Goal: Task Accomplishment & Management: Use online tool/utility

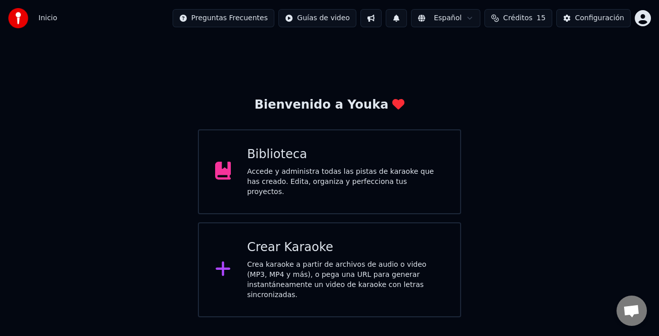
click at [332, 252] on div "Crear Karaoke Crea karaoke a partir de archivos de audio o video (MP3, MP4 y má…" at bounding box center [345, 270] width 197 height 61
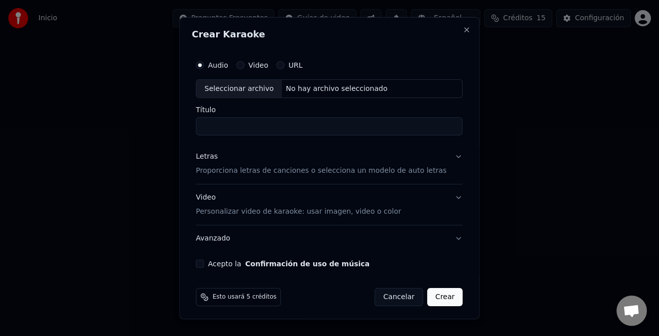
click at [255, 99] on div "Audio Video URL Seleccionar archivo No hay archivo seleccionado Título" at bounding box center [329, 95] width 267 height 81
click at [255, 92] on div "Seleccionar archivo" at bounding box center [238, 88] width 85 height 18
type input "**********"
click at [207, 161] on div "Letras" at bounding box center [207, 157] width 22 height 10
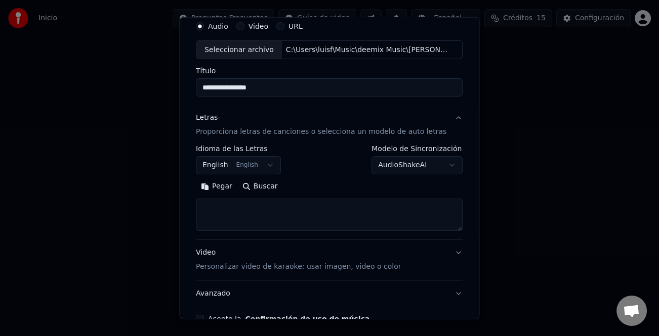
scroll to position [98, 0]
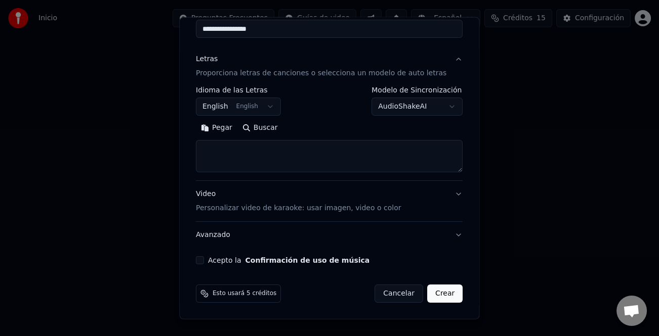
click at [227, 135] on button "Pegar" at bounding box center [216, 128] width 41 height 16
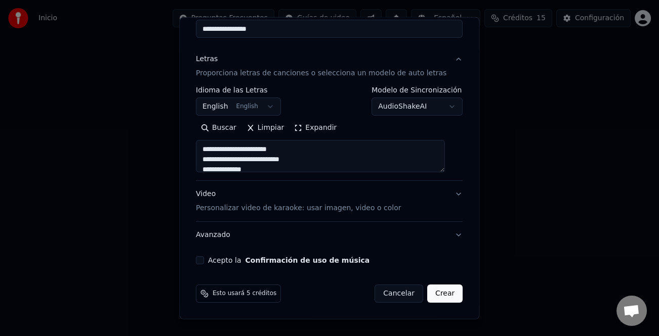
click at [214, 192] on div "Video Personalizar video de karaoke: usar imagen, video o color" at bounding box center [298, 201] width 205 height 24
type textarea "**********"
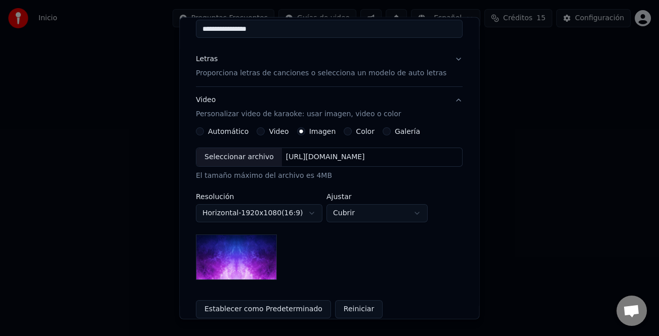
click at [395, 130] on label "Galería" at bounding box center [407, 131] width 25 height 7
click at [391, 130] on button "Galería" at bounding box center [386, 131] width 8 height 8
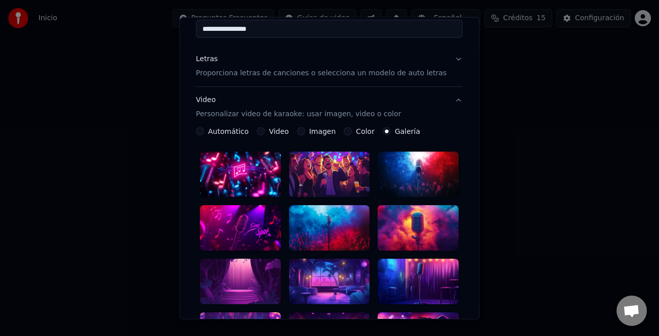
click at [350, 163] on div at bounding box center [329, 175] width 81 height 46
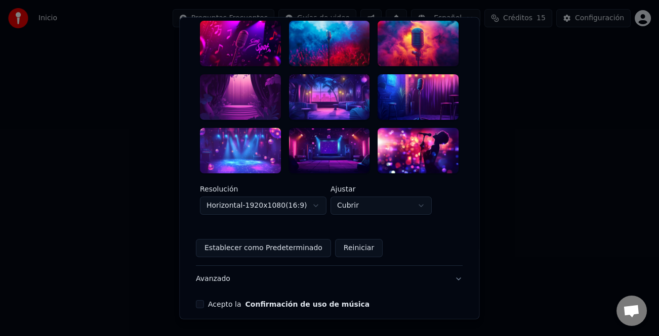
scroll to position [300, 0]
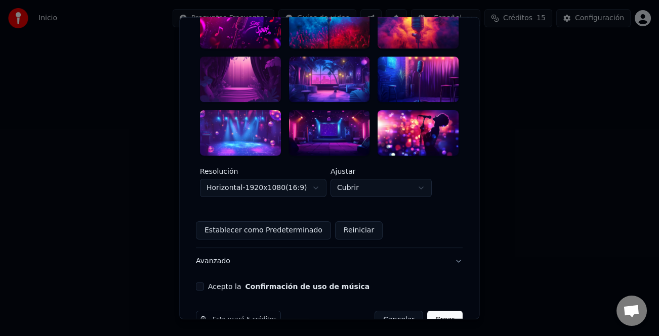
click at [204, 283] on button "Acepto la Confirmación de uso de música" at bounding box center [200, 287] width 8 height 8
click at [435, 311] on button "Crear" at bounding box center [444, 320] width 35 height 18
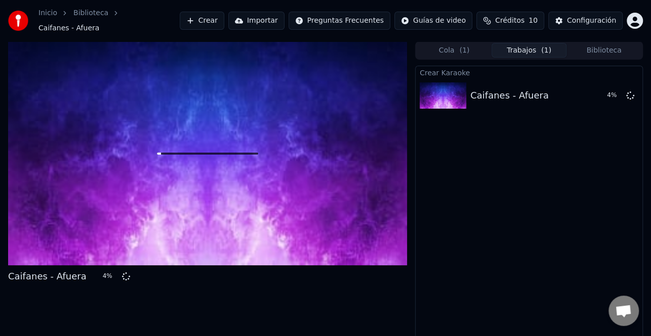
click at [601, 151] on div "Crear Karaoke Caifanes - Afuera 4 %" at bounding box center [529, 209] width 228 height 286
click at [224, 23] on button "Crear" at bounding box center [202, 21] width 45 height 18
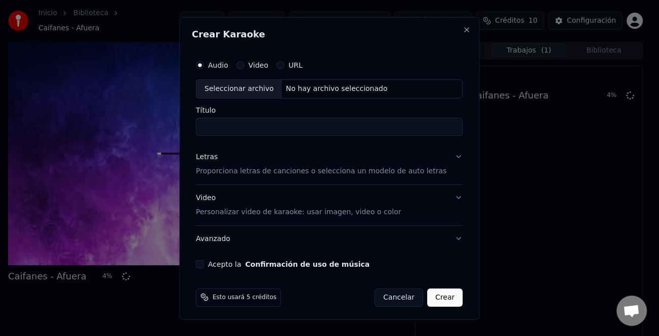
click at [253, 89] on div "Seleccionar archivo" at bounding box center [238, 88] width 85 height 18
click at [210, 160] on div "Letras" at bounding box center [207, 157] width 22 height 10
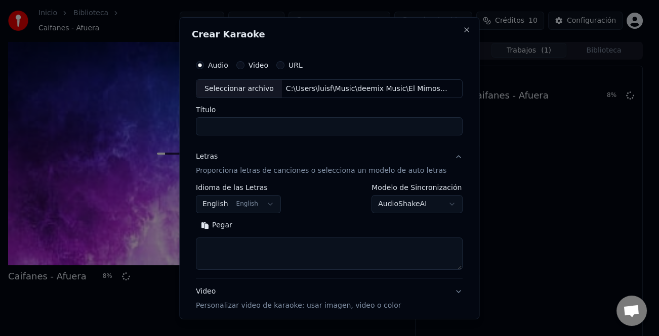
type input "**********"
drag, startPoint x: 218, startPoint y: 223, endPoint x: 262, endPoint y: 242, distance: 48.3
click at [220, 223] on button "Pegar" at bounding box center [216, 226] width 41 height 16
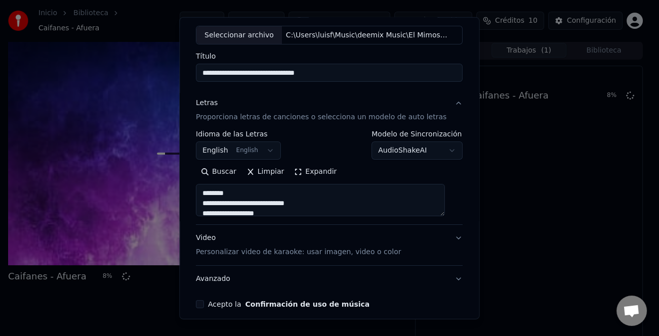
scroll to position [98, 0]
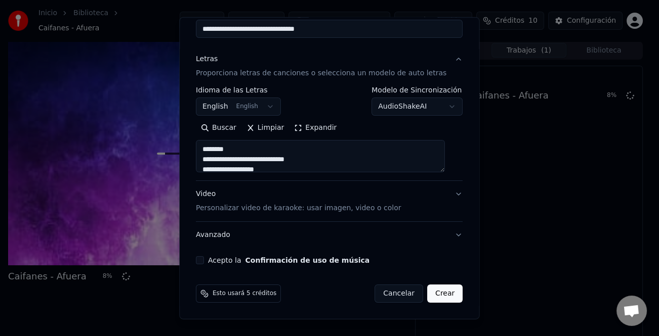
drag, startPoint x: 208, startPoint y: 256, endPoint x: 214, endPoint y: 258, distance: 6.3
click at [204, 257] on button "Acepto la Confirmación de uso de música" at bounding box center [200, 260] width 8 height 8
type textarea "**********"
click at [432, 296] on button "Crear" at bounding box center [444, 294] width 35 height 18
select select "**"
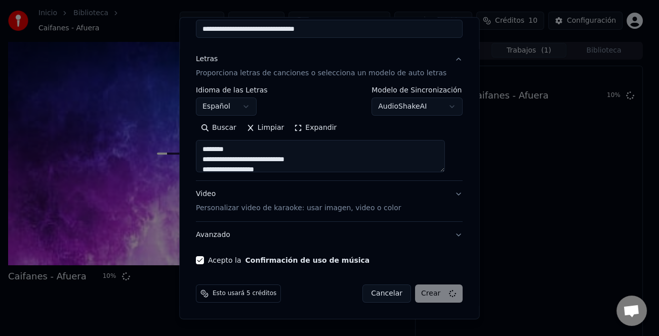
type textarea "**********"
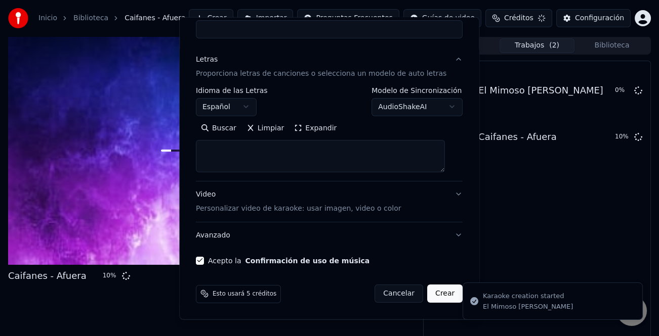
select select
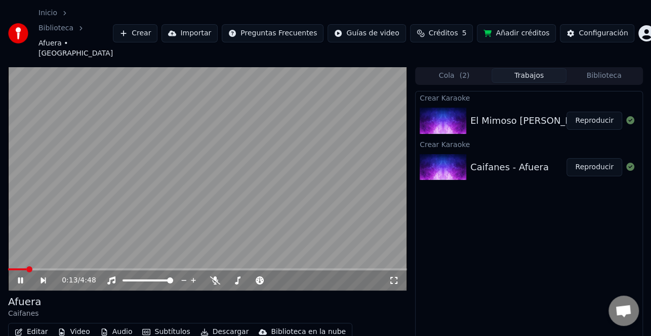
click at [25, 277] on icon at bounding box center [27, 281] width 23 height 8
click at [36, 325] on button "Editar" at bounding box center [31, 332] width 41 height 14
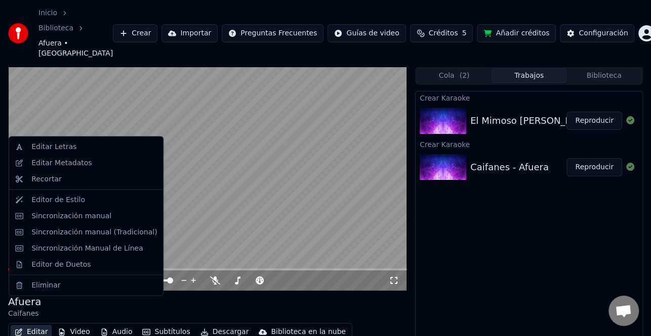
drag, startPoint x: 216, startPoint y: 274, endPoint x: 174, endPoint y: 280, distance: 42.4
click at [215, 295] on div "[PERSON_NAME]" at bounding box center [207, 307] width 399 height 24
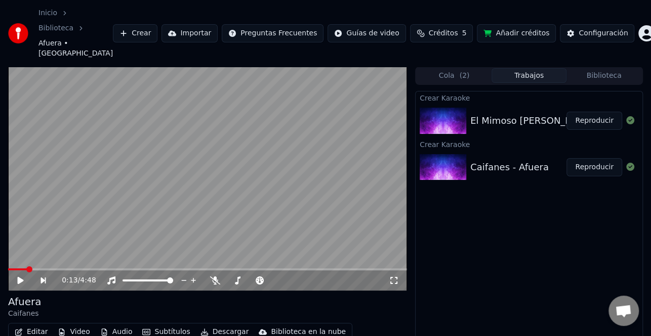
click at [17, 277] on icon at bounding box center [27, 281] width 23 height 8
drag, startPoint x: 14, startPoint y: 242, endPoint x: 0, endPoint y: 244, distance: 14.2
click at [0, 244] on div "0:14 / 4:48 [PERSON_NAME] Editar Video Audio Subtítulos Descargar Biblioteca en…" at bounding box center [325, 223] width 651 height 313
click at [8, 269] on span at bounding box center [8, 270] width 0 height 2
click at [26, 325] on button "Editar" at bounding box center [31, 332] width 41 height 14
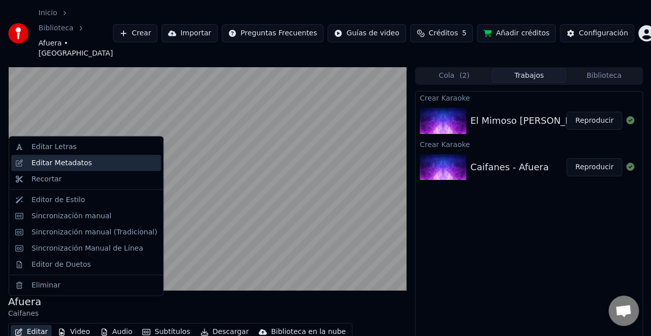
click at [55, 163] on div "Editar Metadatos" at bounding box center [61, 163] width 60 height 10
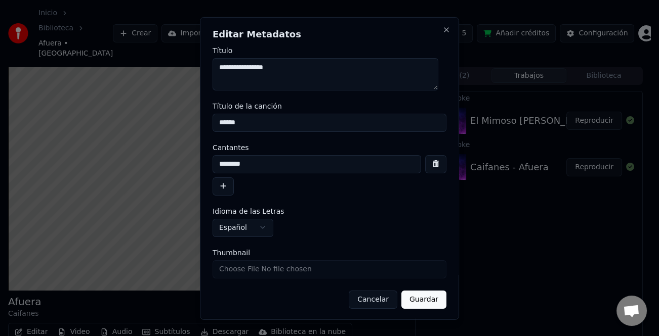
click at [228, 187] on button "button" at bounding box center [222, 186] width 21 height 18
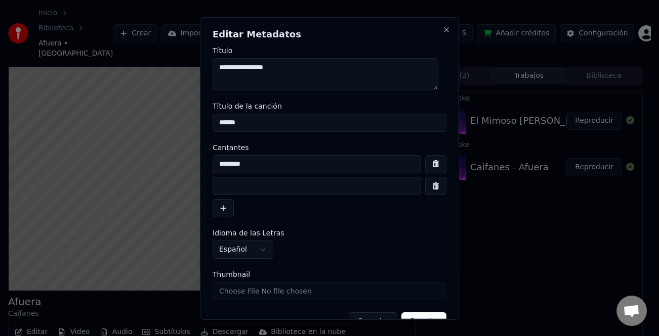
click at [266, 192] on input at bounding box center [316, 186] width 208 height 18
type input "**********"
click at [223, 210] on button "button" at bounding box center [222, 208] width 21 height 18
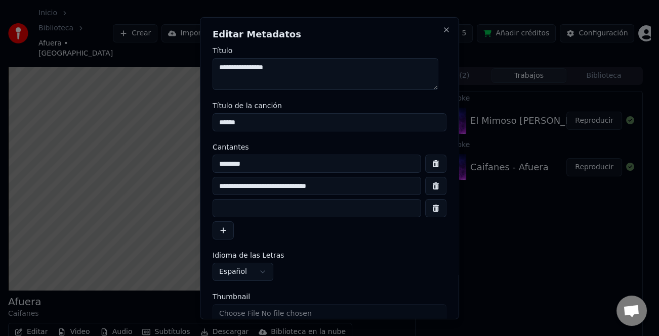
scroll to position [46, 0]
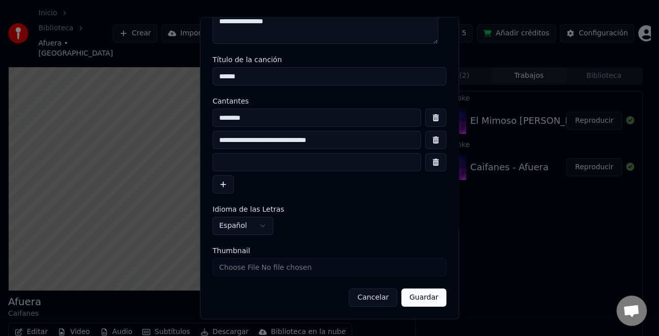
click at [271, 166] on input at bounding box center [316, 162] width 208 height 18
type input "**********"
click at [413, 302] on button "Guardar" at bounding box center [423, 298] width 45 height 18
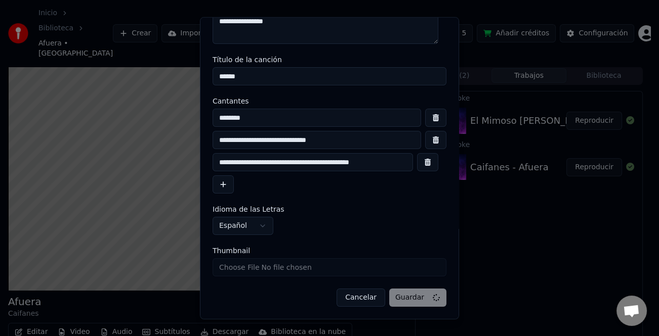
scroll to position [0, 0]
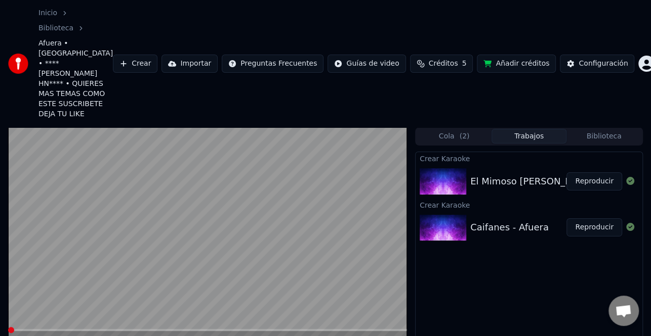
click at [8, 329] on span at bounding box center [8, 330] width 0 height 2
click at [21, 336] on icon at bounding box center [20, 341] width 5 height 6
click at [587, 59] on div "Configuración" at bounding box center [602, 64] width 49 height 10
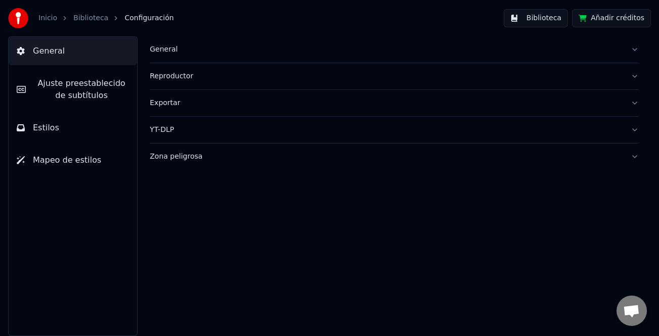
click at [92, 81] on span "Ajuste preestablecido de subtítulos" at bounding box center [81, 89] width 95 height 24
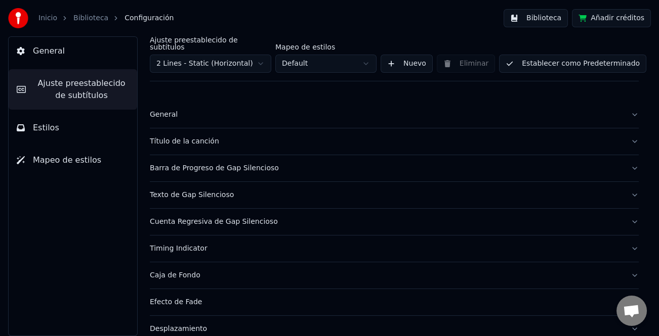
click at [197, 137] on div "Título de la canción" at bounding box center [386, 142] width 472 height 10
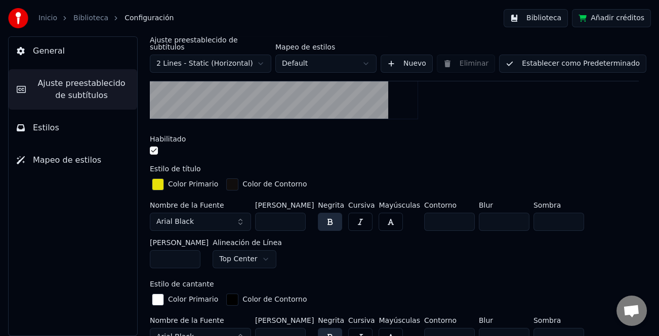
scroll to position [202, 0]
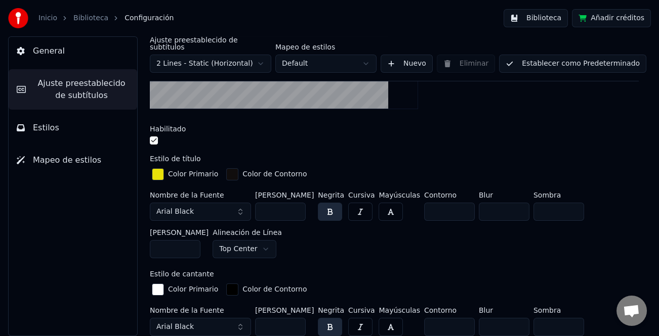
click at [295, 203] on input "***" at bounding box center [280, 212] width 51 height 18
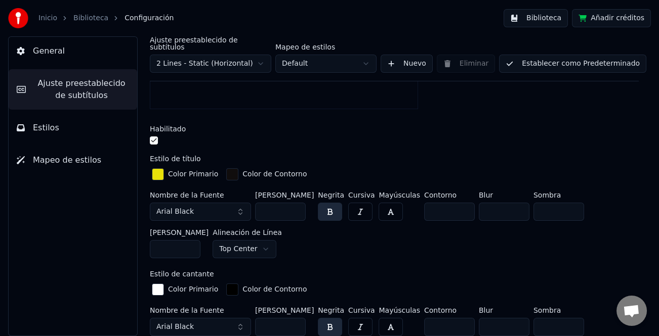
click at [295, 203] on input "***" at bounding box center [280, 212] width 51 height 18
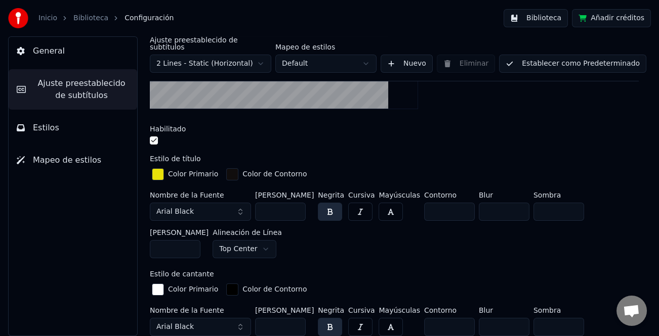
click at [295, 203] on input "***" at bounding box center [280, 212] width 51 height 18
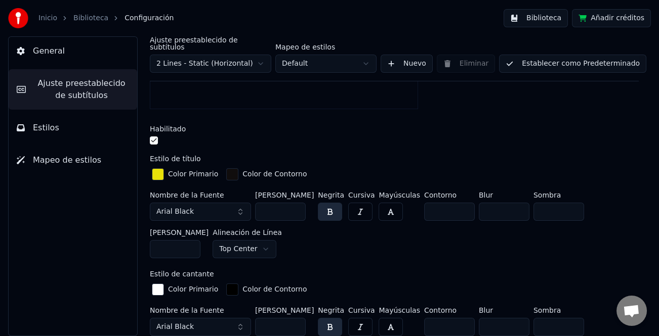
click at [295, 203] on input "***" at bounding box center [280, 212] width 51 height 18
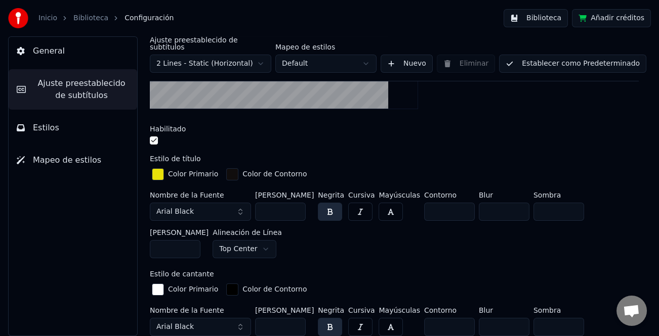
click at [295, 203] on input "***" at bounding box center [280, 212] width 51 height 18
type input "***"
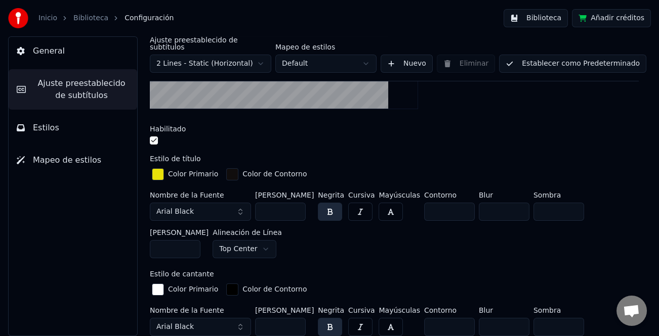
click at [295, 203] on input "***" at bounding box center [280, 212] width 51 height 18
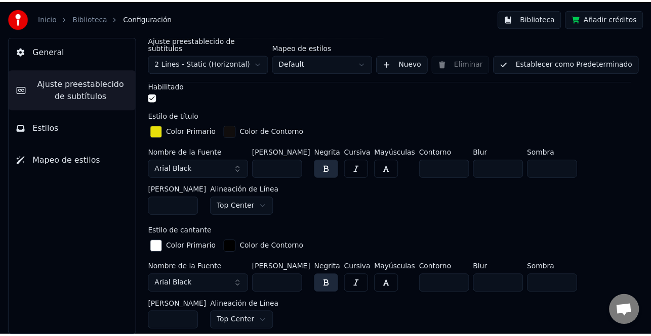
scroll to position [253, 0]
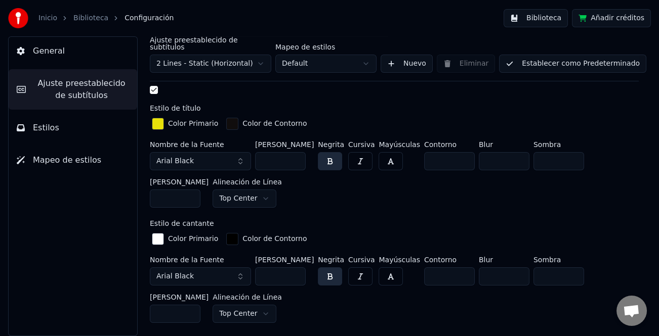
click at [295, 272] on input "***" at bounding box center [280, 277] width 51 height 18
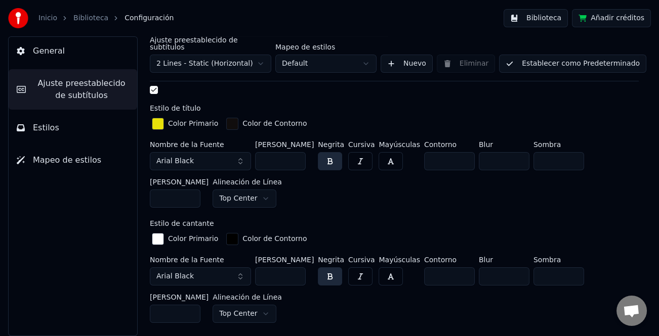
type input "***"
click at [295, 272] on input "***" at bounding box center [280, 277] width 51 height 18
click at [566, 63] on button "Establecer como Predeterminado" at bounding box center [572, 64] width 147 height 18
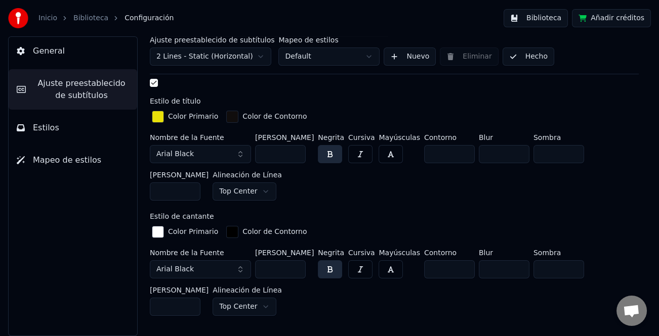
click at [520, 57] on button "Hecho" at bounding box center [528, 57] width 52 height 18
click at [552, 18] on button "Biblioteca" at bounding box center [535, 18] width 64 height 18
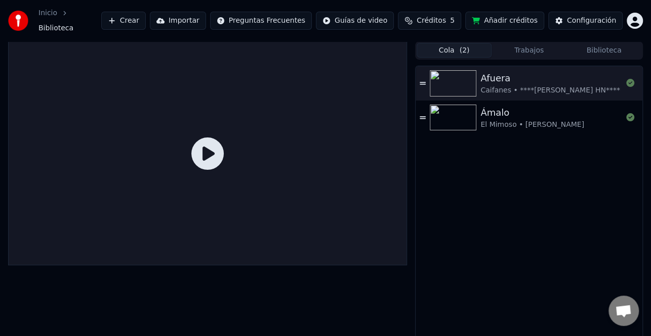
click at [459, 48] on span "( 2 )" at bounding box center [464, 51] width 10 height 10
click at [544, 85] on div "Caifanes • ****[PERSON_NAME] HN**** • QUIERES MAS TEMAS COMO ESTE SUSCRIBETE DE…" at bounding box center [661, 90] width 363 height 10
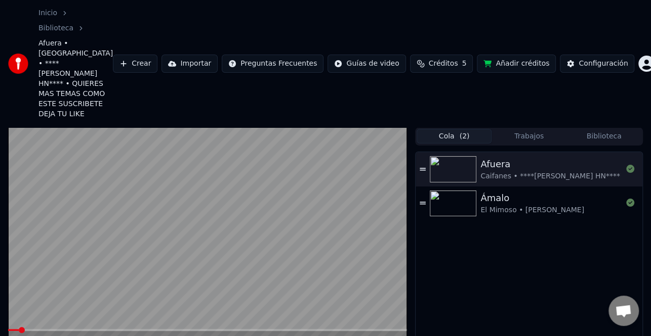
click at [21, 336] on icon at bounding box center [20, 341] width 5 height 6
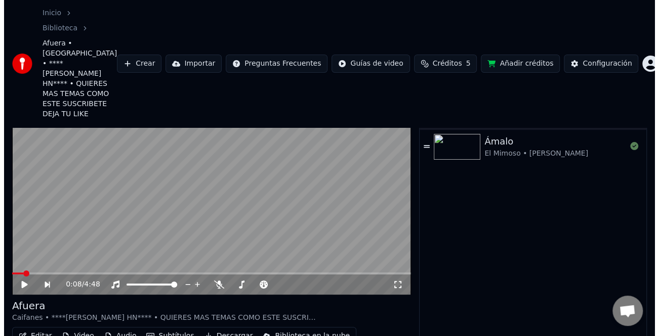
scroll to position [59, 0]
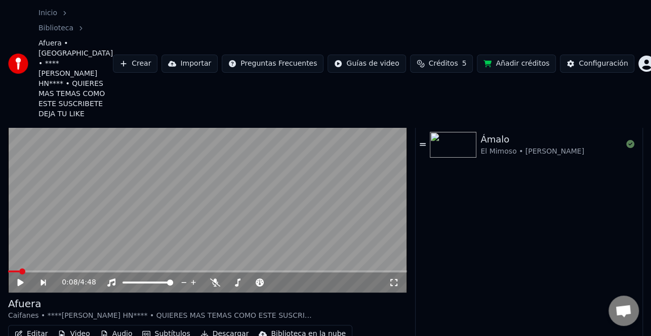
click at [45, 327] on button "Editar" at bounding box center [31, 334] width 41 height 14
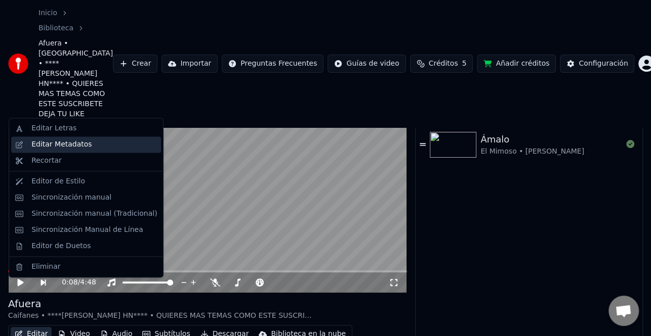
click at [94, 144] on div "Editar Metadatos" at bounding box center [93, 145] width 125 height 10
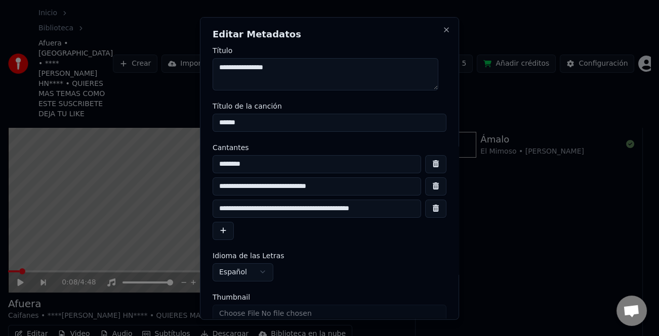
click at [427, 208] on button "button" at bounding box center [435, 208] width 21 height 18
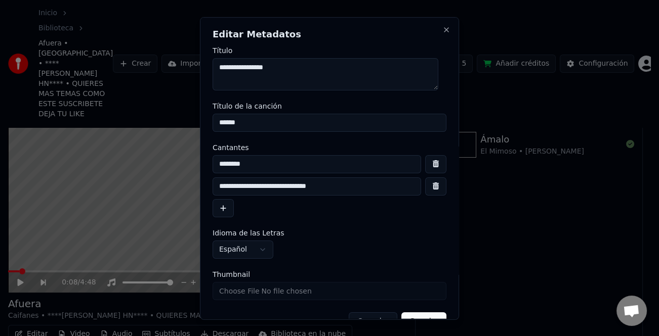
click at [228, 184] on input "**********" at bounding box center [316, 186] width 208 height 18
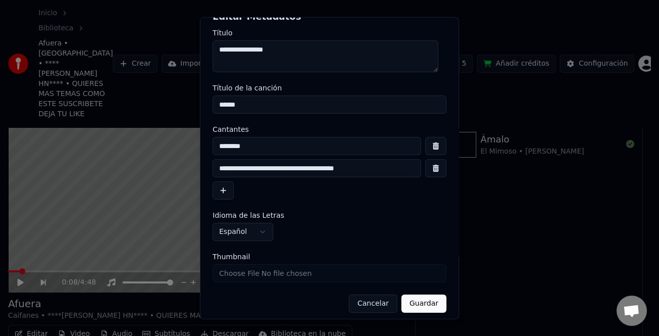
scroll to position [24, 0]
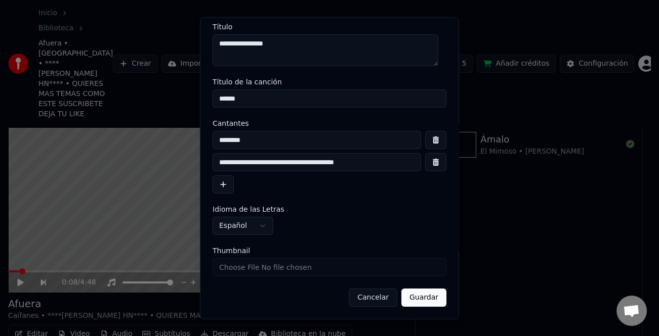
type input "**********"
click at [408, 299] on button "Guardar" at bounding box center [423, 298] width 45 height 18
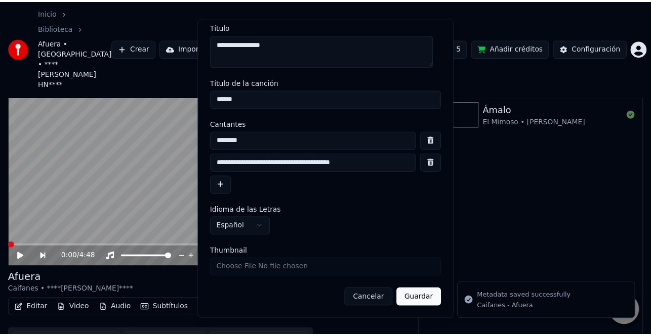
scroll to position [33, 0]
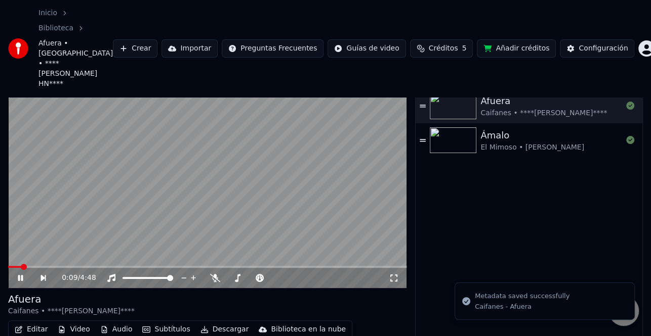
drag, startPoint x: 19, startPoint y: 233, endPoint x: 0, endPoint y: 234, distance: 19.2
click at [0, 234] on div "0:09 / 4:48 [PERSON_NAME] • ****[PERSON_NAME] HN**** Editar Video Audio Subtítu…" at bounding box center [325, 220] width 651 height 313
click at [9, 268] on div "0:10 / 4:48" at bounding box center [207, 278] width 399 height 20
click at [11, 266] on span at bounding box center [15, 267] width 15 height 2
click at [8, 266] on span at bounding box center [8, 267] width 0 height 2
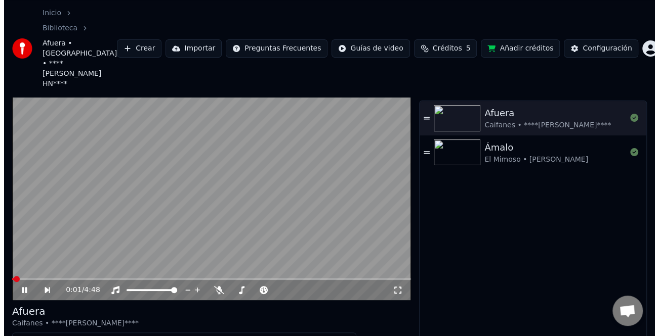
scroll to position [0, 0]
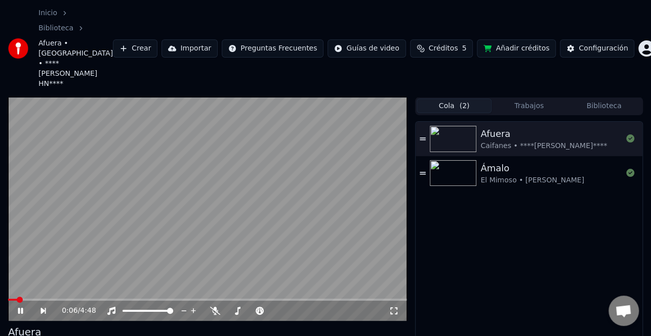
drag, startPoint x: 14, startPoint y: 263, endPoint x: 0, endPoint y: 264, distance: 13.7
click at [0, 264] on div "0:06 / 4:48 [PERSON_NAME] • ****[PERSON_NAME] HN**** Editar Video Audio Subtítu…" at bounding box center [325, 253] width 651 height 313
click at [8, 299] on span at bounding box center [8, 300] width 0 height 2
click at [24, 307] on icon at bounding box center [27, 311] width 23 height 8
click at [597, 44] on div "Configuración" at bounding box center [602, 49] width 49 height 10
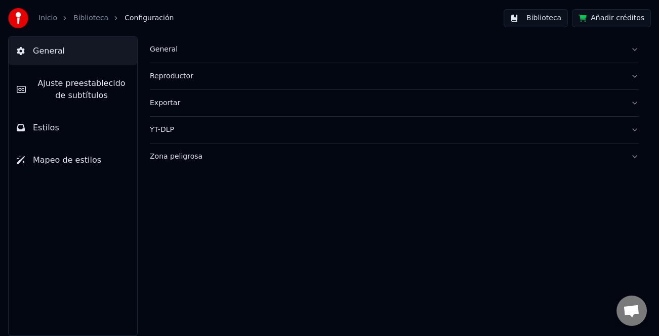
click at [78, 84] on span "Ajuste preestablecido de subtítulos" at bounding box center [81, 89] width 95 height 24
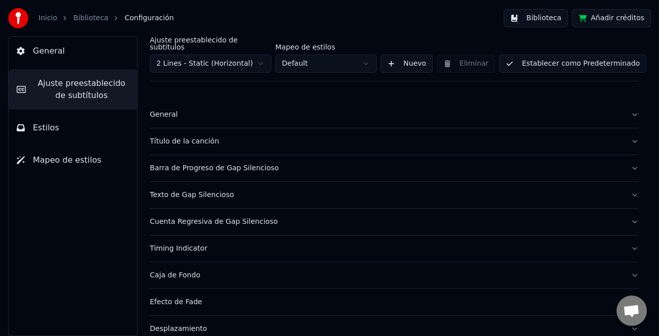
click at [202, 137] on div "Título de la canción" at bounding box center [386, 142] width 472 height 10
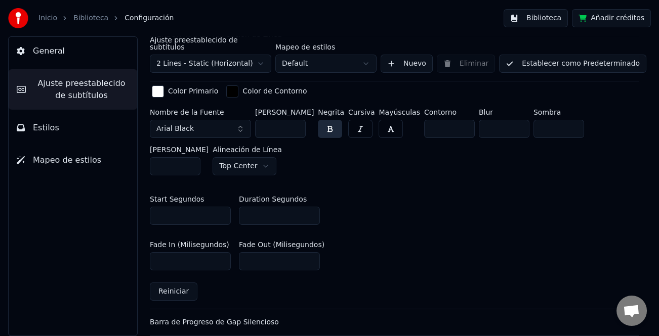
scroll to position [405, 0]
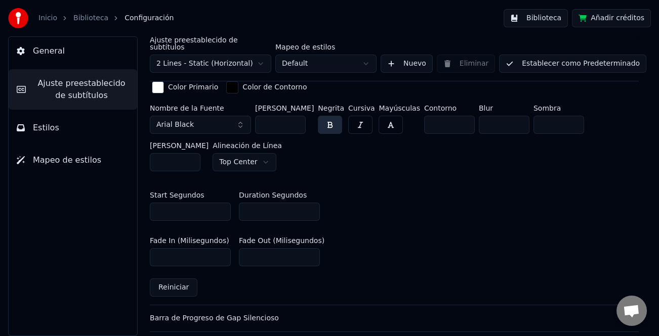
click at [311, 203] on input "*" at bounding box center [279, 212] width 81 height 18
click at [310, 203] on input "*" at bounding box center [279, 212] width 81 height 18
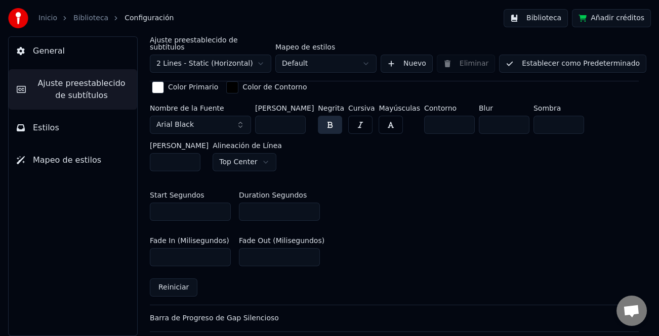
type input "**"
click at [310, 203] on input "**" at bounding box center [279, 212] width 81 height 18
drag, startPoint x: 583, startPoint y: 53, endPoint x: 577, endPoint y: 60, distance: 9.0
click at [583, 55] on button "Establecer como Predeterminado" at bounding box center [572, 64] width 147 height 18
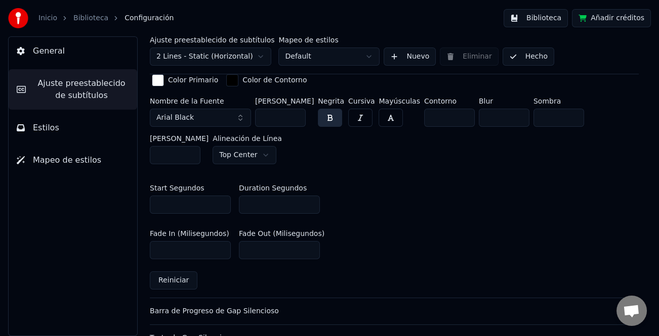
click at [523, 50] on button "Hecho" at bounding box center [528, 57] width 52 height 18
click at [554, 9] on button "Biblioteca" at bounding box center [535, 18] width 64 height 18
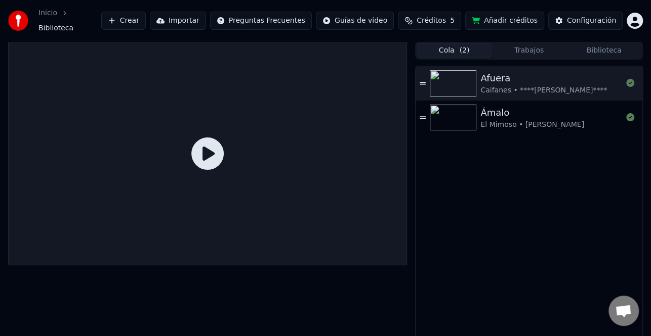
click at [454, 43] on button "Cola ( 2 )" at bounding box center [453, 50] width 75 height 15
click at [511, 79] on div "Afuera" at bounding box center [543, 78] width 126 height 14
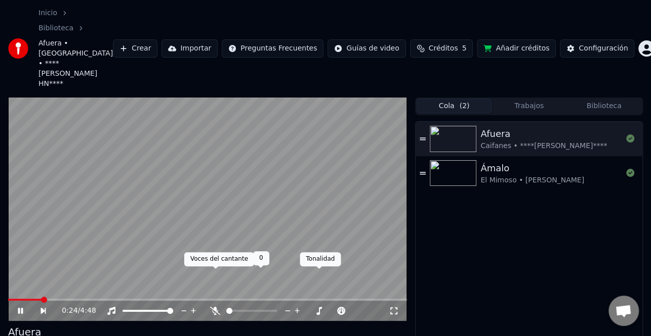
click at [216, 307] on icon at bounding box center [215, 311] width 10 height 8
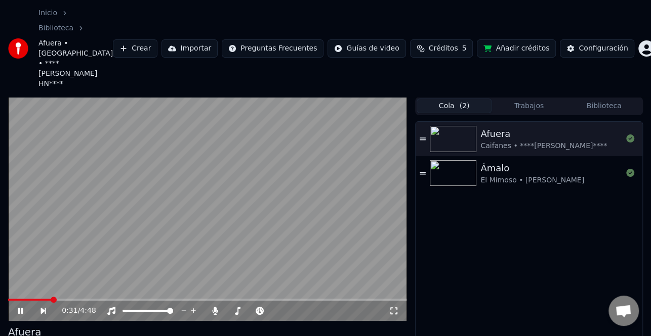
click at [25, 307] on icon at bounding box center [27, 311] width 23 height 8
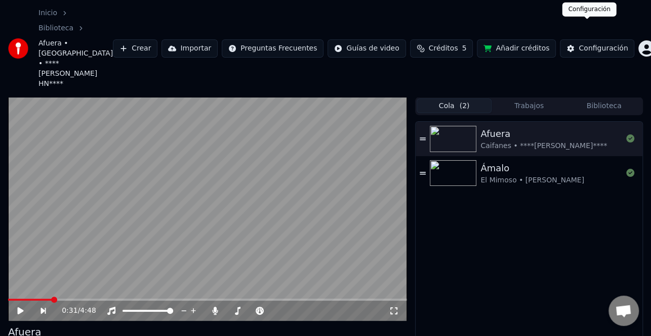
click at [599, 44] on div "Configuración" at bounding box center [602, 49] width 49 height 10
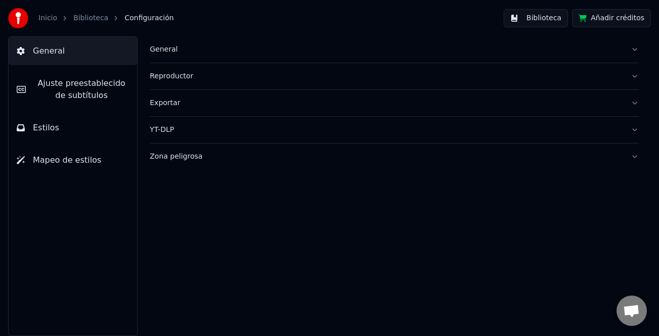
click at [72, 88] on span "Ajuste preestablecido de subtítulos" at bounding box center [81, 89] width 95 height 24
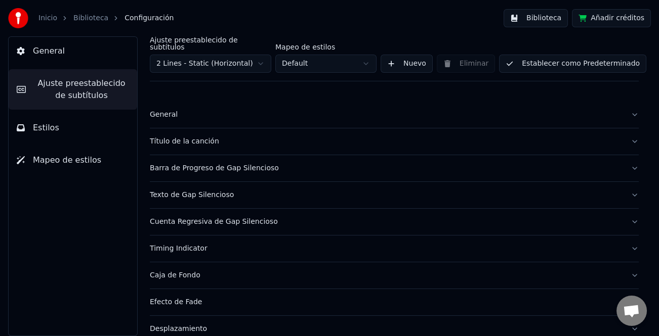
click at [66, 127] on button "Estilos" at bounding box center [73, 128] width 128 height 28
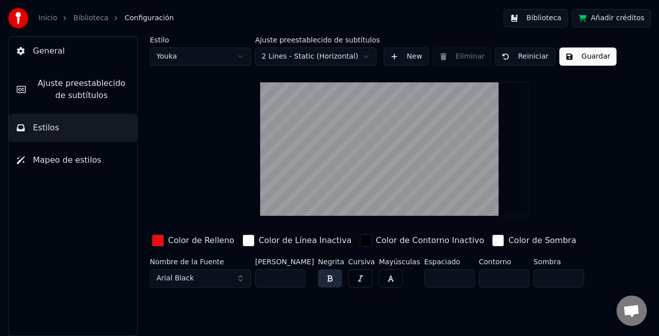
click at [295, 275] on input "***" at bounding box center [280, 279] width 51 height 18
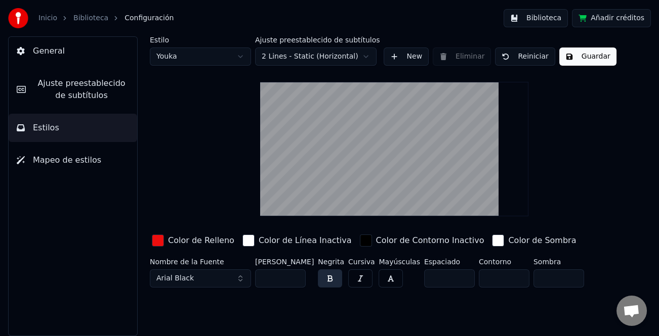
click at [295, 275] on input "***" at bounding box center [280, 279] width 51 height 18
click at [295, 274] on input "***" at bounding box center [280, 279] width 51 height 18
type input "***"
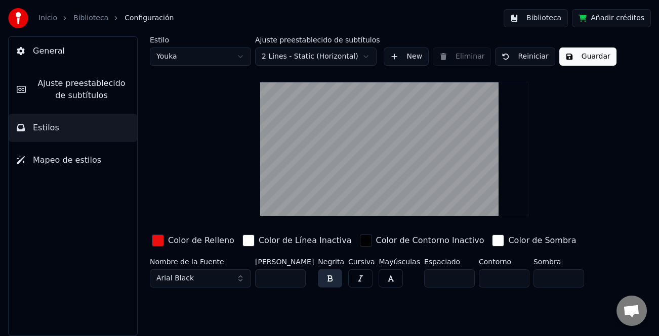
click at [295, 274] on input "***" at bounding box center [280, 279] width 51 height 18
click at [568, 53] on button "Guardar" at bounding box center [587, 57] width 57 height 18
click at [554, 18] on button "Biblioteca" at bounding box center [535, 18] width 64 height 18
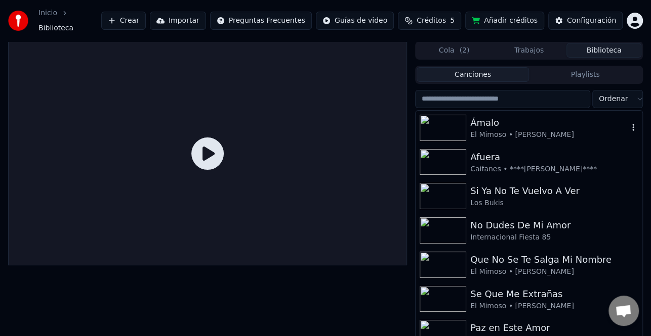
click at [522, 123] on div "Ámalo" at bounding box center [549, 123] width 158 height 14
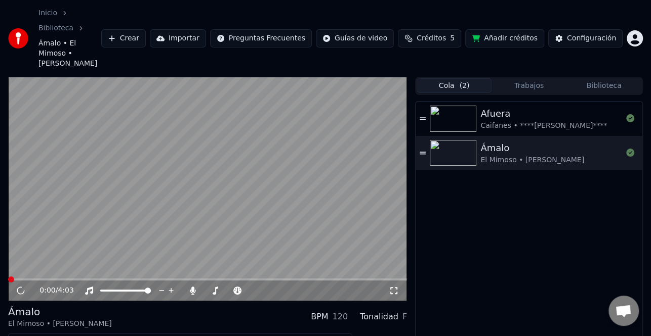
click at [474, 78] on button "Cola ( 2 )" at bounding box center [453, 85] width 75 height 15
click at [554, 107] on div "Afuera" at bounding box center [543, 114] width 126 height 14
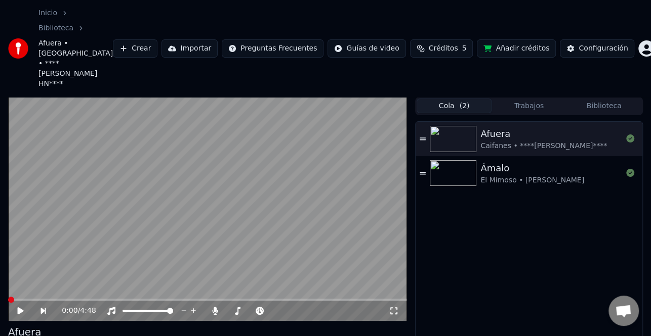
click at [24, 307] on icon at bounding box center [27, 311] width 23 height 8
click at [20, 307] on icon at bounding box center [27, 311] width 23 height 8
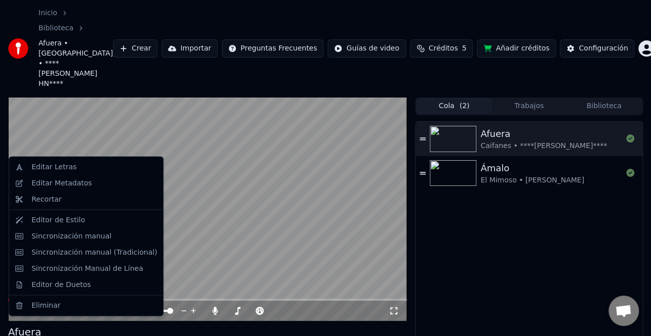
click at [122, 251] on div "Sincronización manual (Tradicional)" at bounding box center [93, 252] width 125 height 10
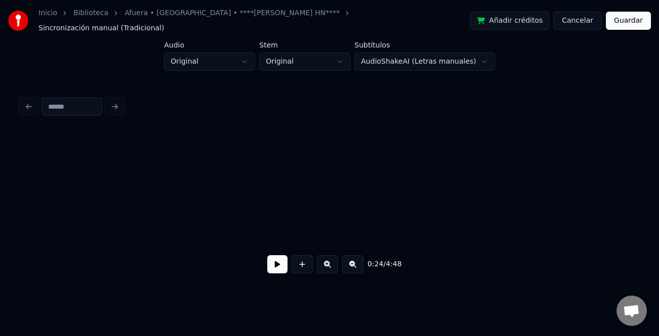
scroll to position [0, 3095]
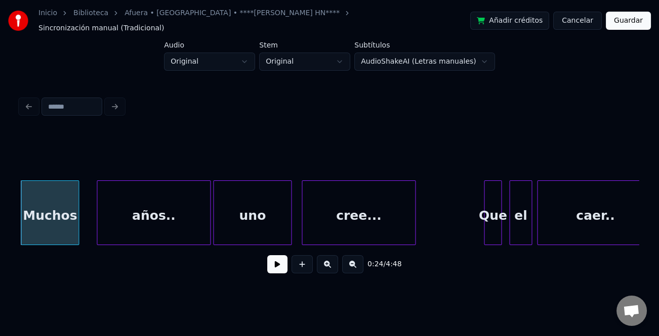
click at [277, 264] on button at bounding box center [277, 264] width 20 height 18
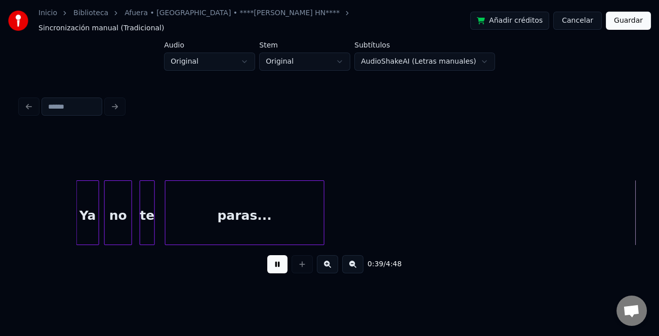
scroll to position [0, 4952]
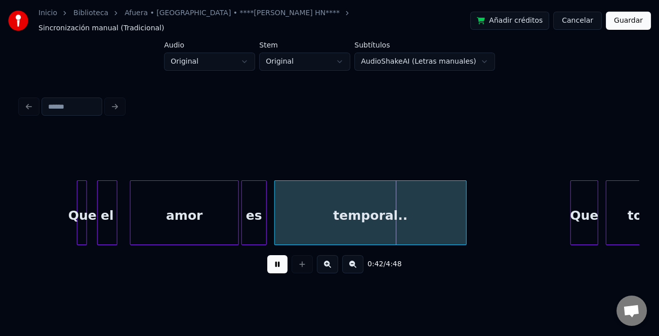
click at [281, 260] on button at bounding box center [277, 264] width 20 height 18
click at [183, 207] on div "amor" at bounding box center [185, 215] width 108 height 69
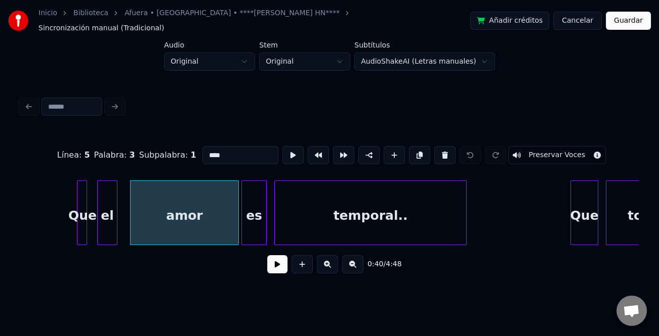
click at [246, 148] on input "****" at bounding box center [240, 155] width 76 height 18
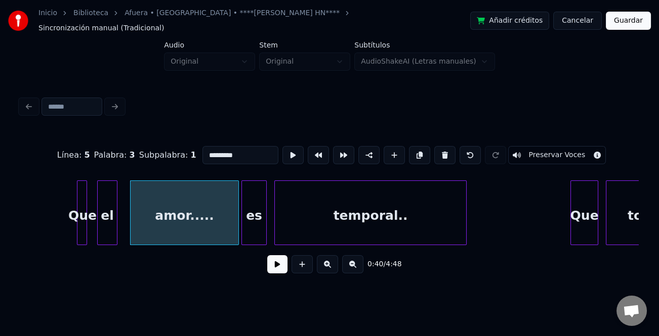
type input "*********"
click at [281, 263] on button at bounding box center [277, 264] width 20 height 18
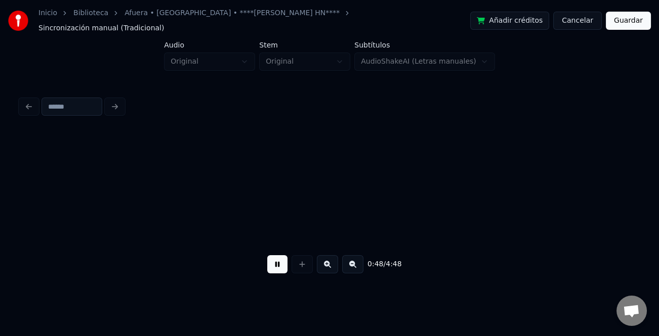
scroll to position [0, 6190]
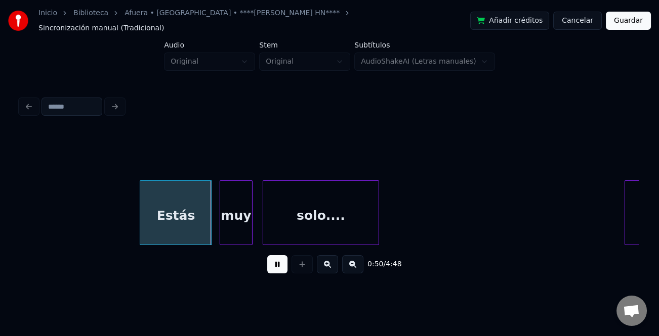
click at [142, 232] on div at bounding box center [141, 213] width 3 height 64
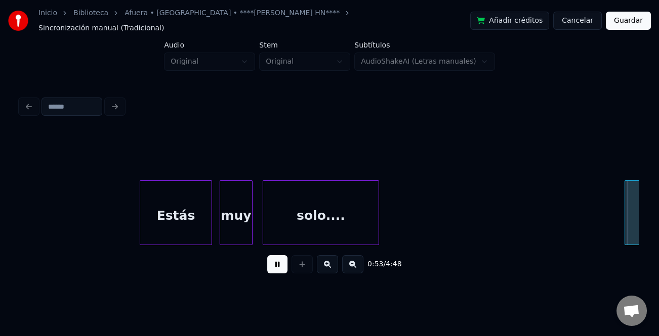
scroll to position [0, 6809]
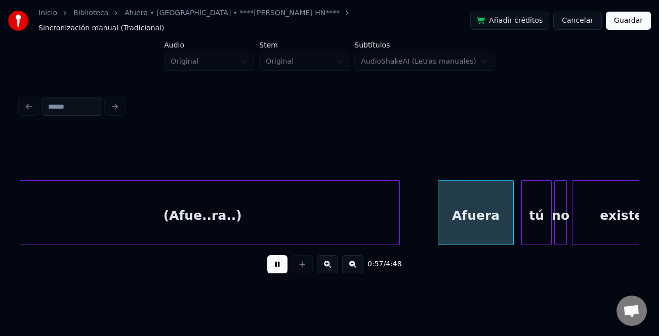
click at [396, 221] on div at bounding box center [397, 213] width 3 height 64
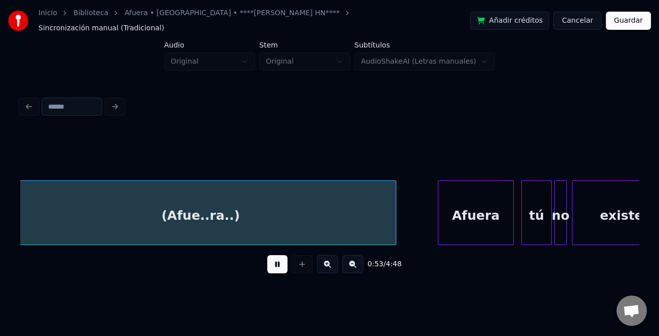
scroll to position [0, 6793]
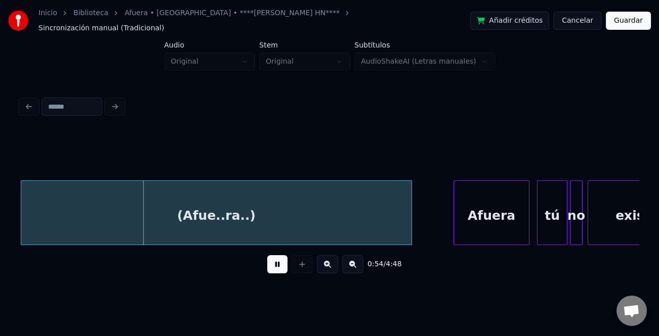
click at [455, 216] on div "Afuera" at bounding box center [491, 213] width 76 height 65
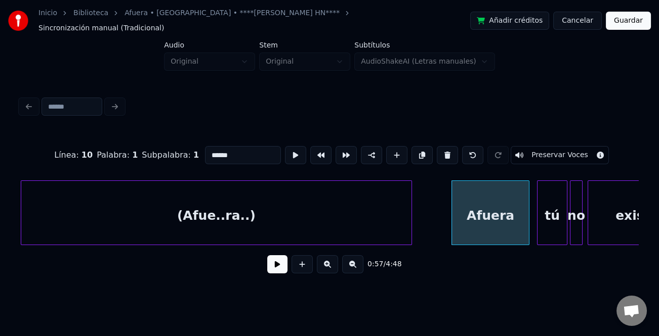
click at [453, 216] on div at bounding box center [453, 213] width 3 height 64
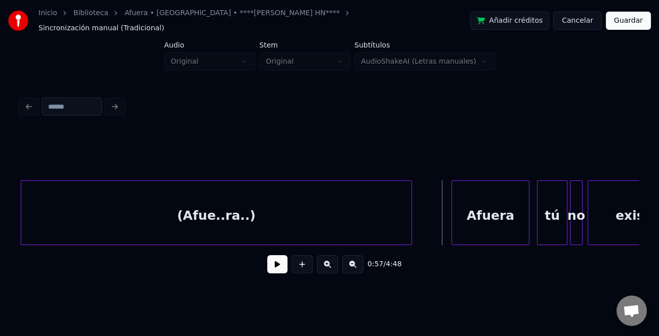
click at [281, 266] on button at bounding box center [277, 264] width 20 height 18
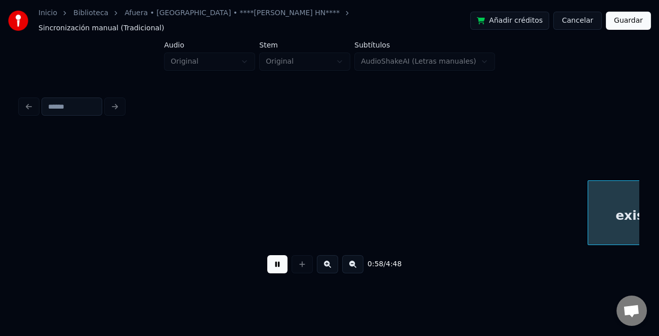
scroll to position [0, 7412]
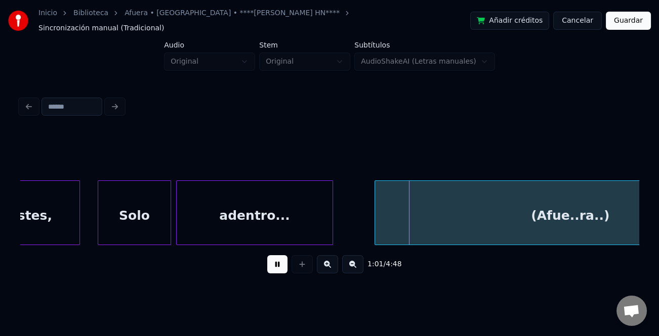
click at [375, 223] on div at bounding box center [376, 213] width 3 height 64
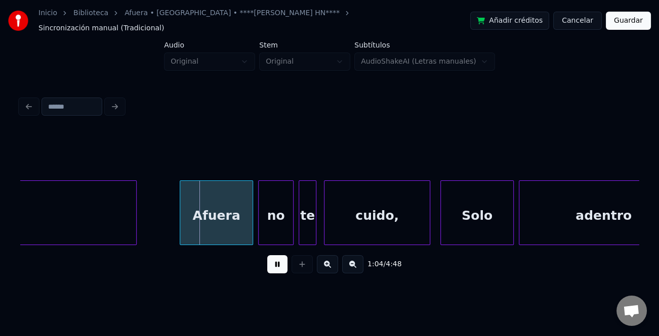
click at [133, 220] on div at bounding box center [134, 213] width 3 height 64
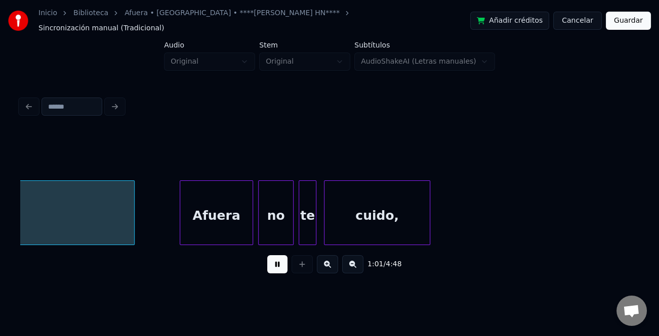
scroll to position [0, 7765]
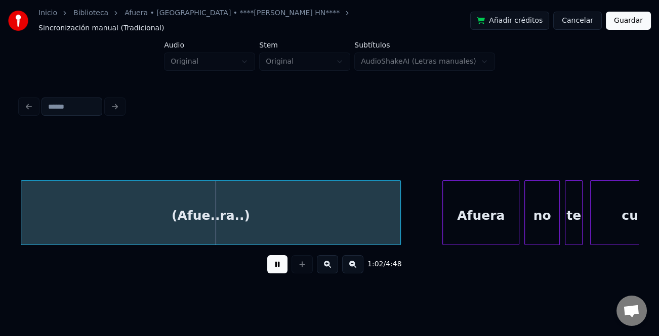
click at [443, 218] on div at bounding box center [444, 213] width 3 height 64
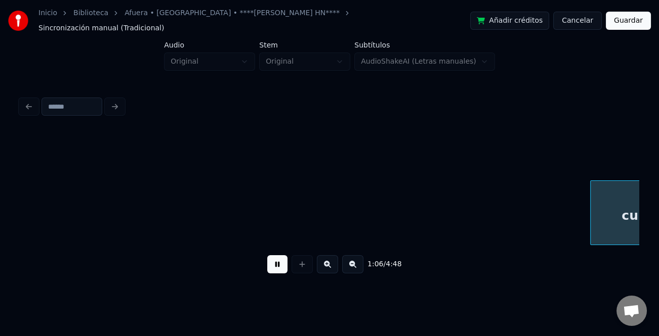
scroll to position [0, 8384]
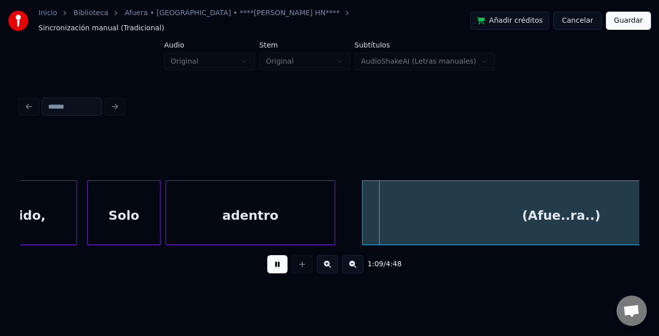
click at [362, 224] on div at bounding box center [363, 213] width 3 height 64
click at [326, 229] on div at bounding box center [327, 213] width 3 height 64
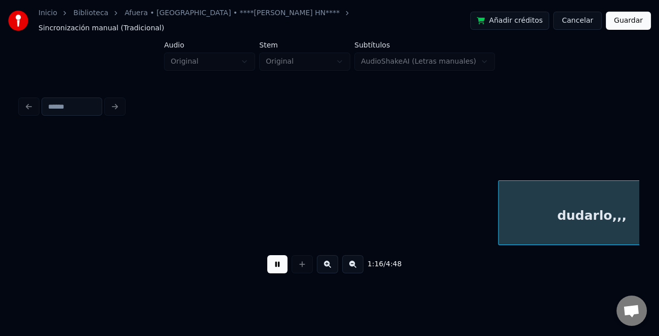
scroll to position [0, 9621]
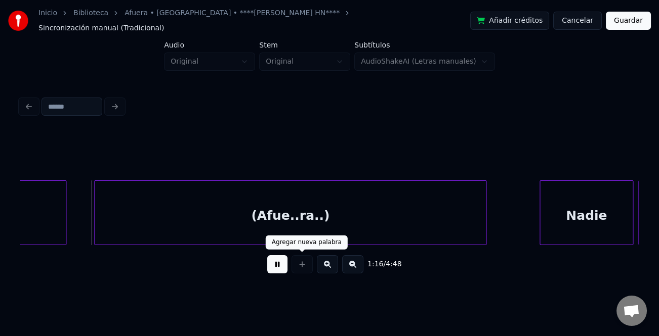
drag, startPoint x: 281, startPoint y: 263, endPoint x: 200, endPoint y: 241, distance: 83.8
click at [281, 263] on button at bounding box center [277, 264] width 20 height 18
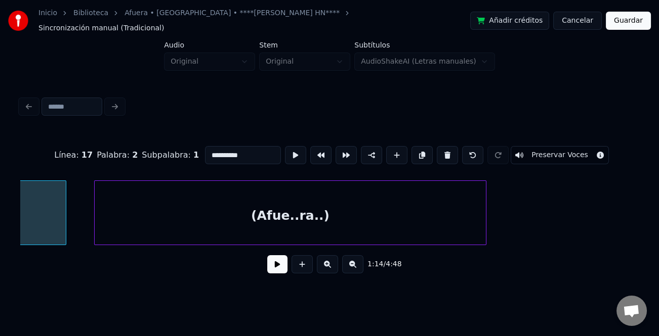
scroll to position [0, 9480]
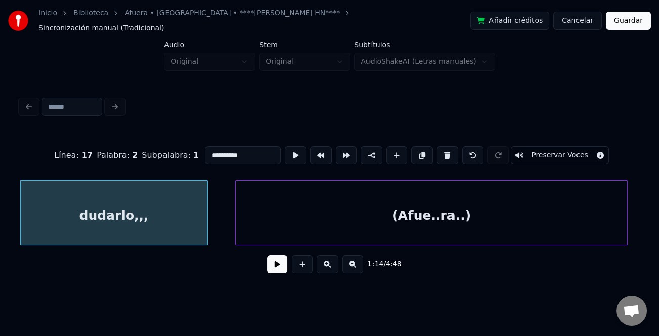
click at [235, 155] on input "**********" at bounding box center [243, 155] width 76 height 18
type input "**********"
click at [272, 267] on button at bounding box center [277, 264] width 20 height 18
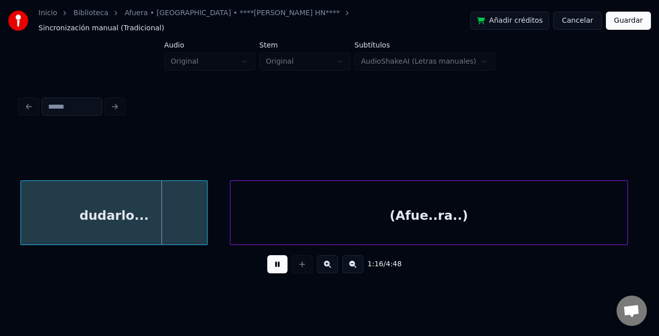
click at [231, 231] on div at bounding box center [231, 213] width 3 height 64
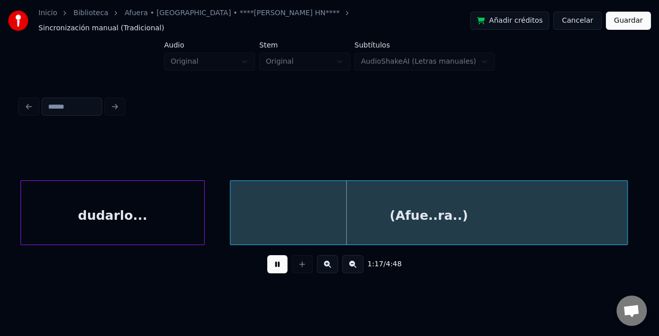
click at [199, 236] on div "dudarlo..." at bounding box center [112, 213] width 184 height 65
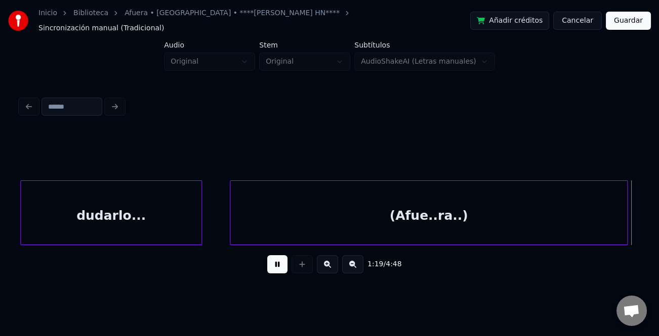
scroll to position [0, 10098]
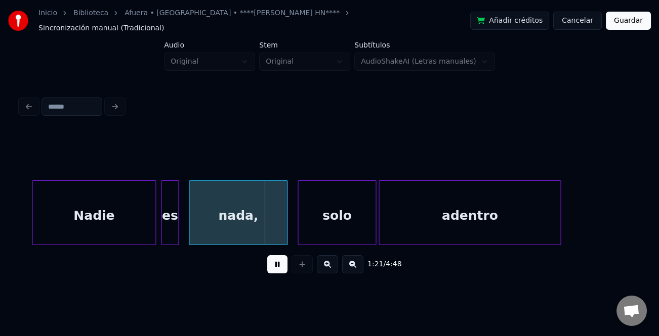
click at [33, 230] on div at bounding box center [33, 213] width 3 height 64
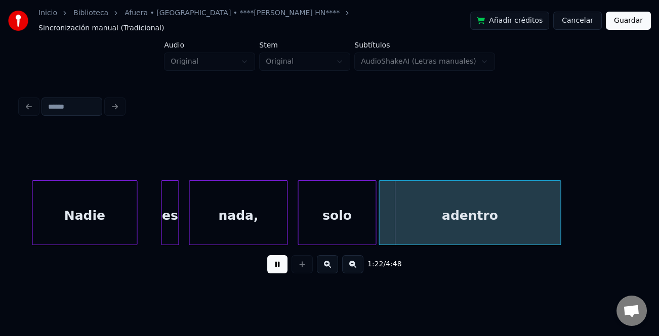
click at [134, 233] on div at bounding box center [135, 213] width 3 height 64
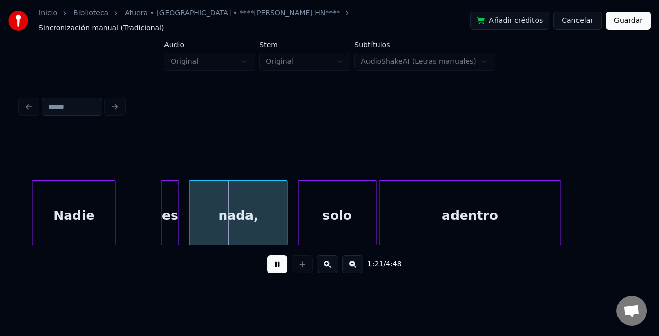
click at [112, 232] on div at bounding box center [113, 213] width 3 height 64
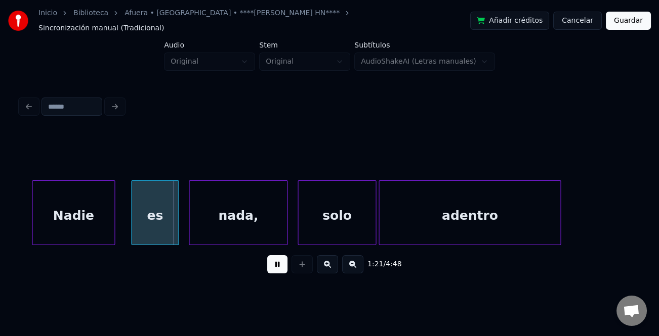
click at [132, 236] on div "es" at bounding box center [155, 213] width 48 height 65
click at [166, 234] on div at bounding box center [167, 213] width 3 height 64
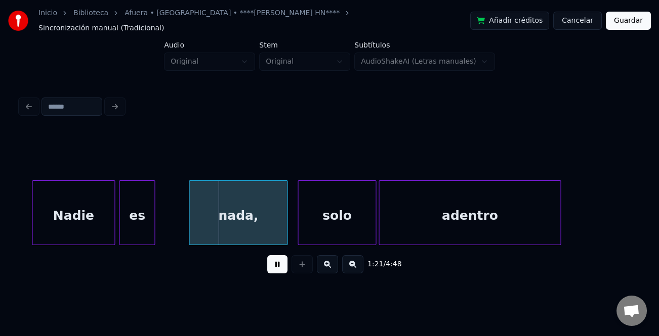
click at [144, 232] on div "es" at bounding box center [136, 215] width 35 height 69
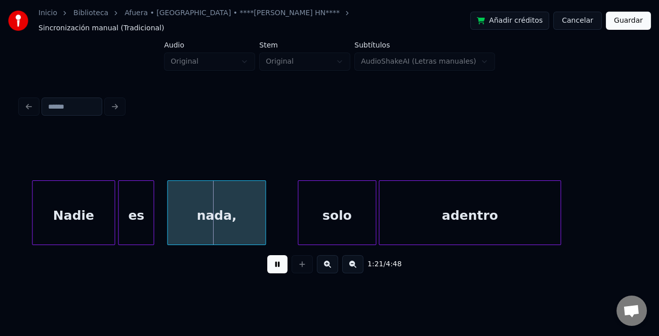
click at [189, 226] on div "nada," at bounding box center [216, 215] width 98 height 69
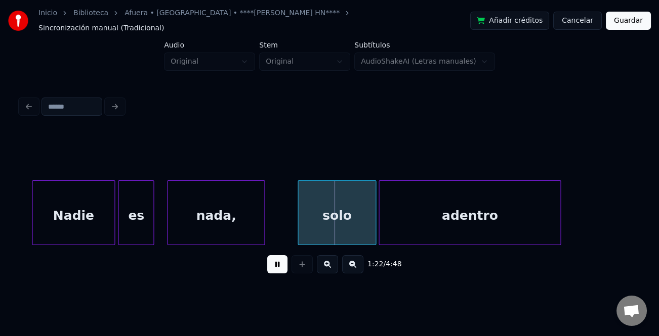
click at [261, 222] on div at bounding box center [262, 213] width 3 height 64
click at [308, 226] on div "solo" at bounding box center [325, 215] width 77 height 69
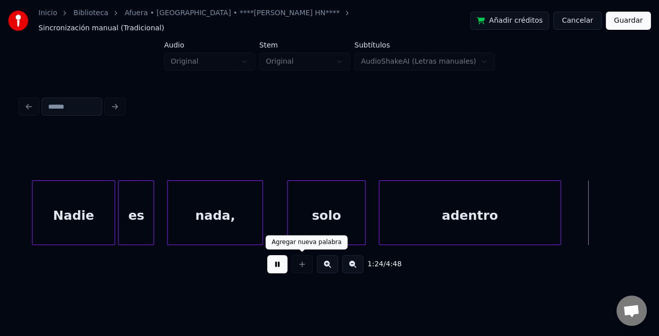
click at [287, 259] on button at bounding box center [277, 264] width 20 height 18
click at [469, 206] on div "adentro" at bounding box center [469, 215] width 181 height 69
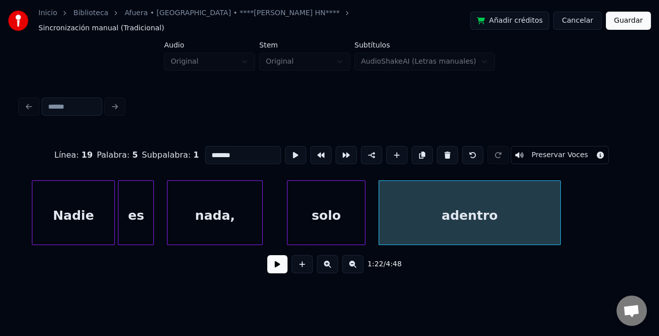
click at [257, 156] on div "Línea : 19 Palabra : 5 Subpalabra : 1 ******* Preservar Voces" at bounding box center [329, 155] width 618 height 51
click at [255, 151] on input "*******" at bounding box center [243, 155] width 76 height 18
type input "**********"
drag, startPoint x: 276, startPoint y: 263, endPoint x: 299, endPoint y: 267, distance: 23.6
click at [284, 265] on button at bounding box center [277, 264] width 20 height 18
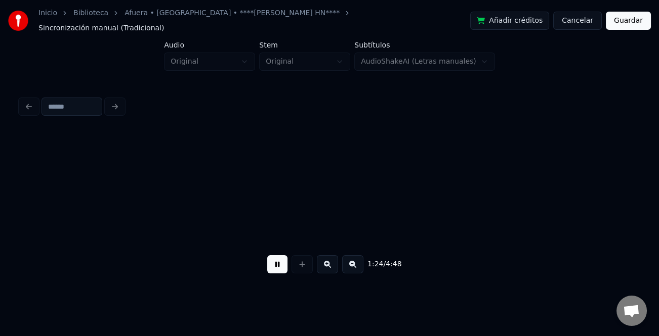
scroll to position [0, 10718]
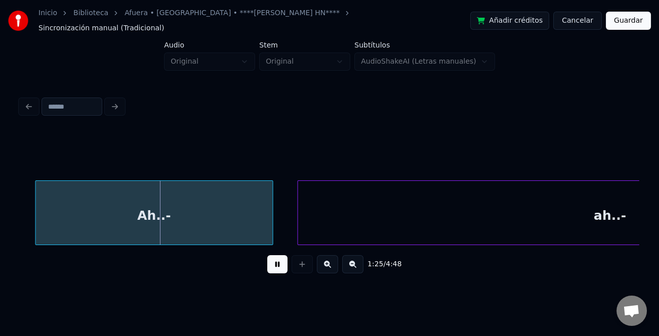
click at [170, 218] on div "Ah..-" at bounding box center [154, 215] width 237 height 69
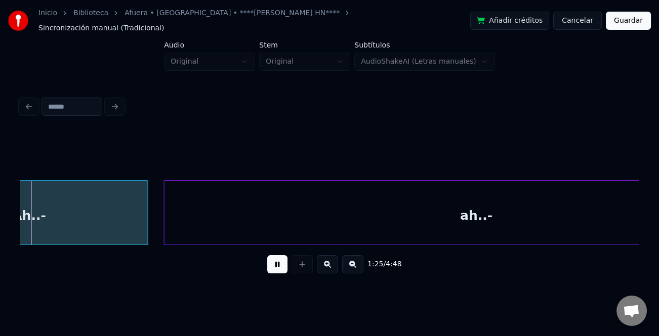
scroll to position [0, 10853]
click at [322, 219] on div "ah..-" at bounding box center [466, 215] width 624 height 69
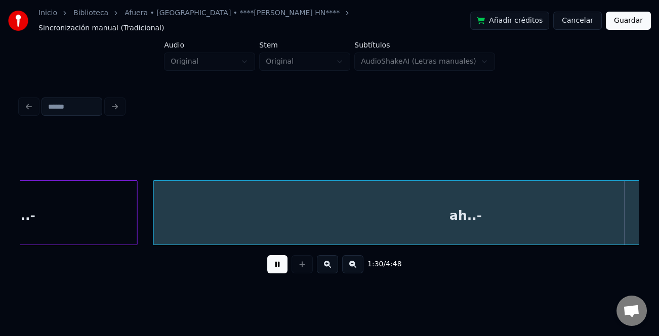
scroll to position [0, 11472]
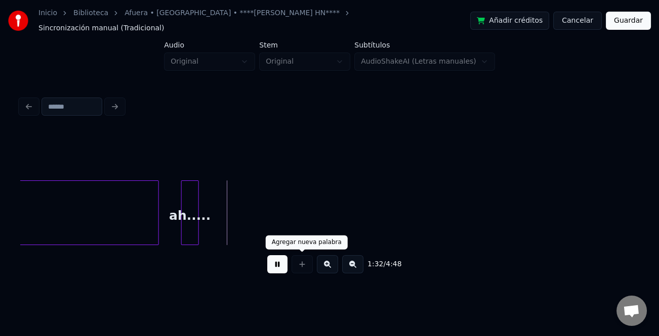
click at [284, 262] on button at bounding box center [277, 264] width 20 height 18
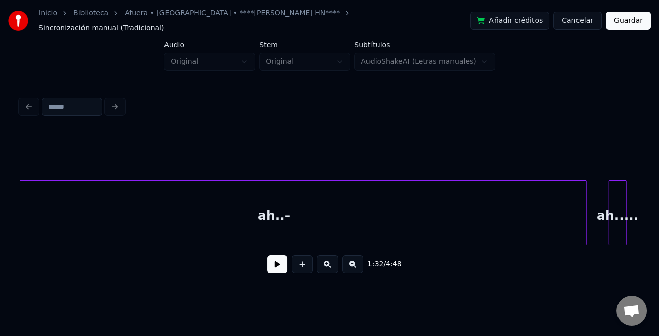
click at [351, 268] on button at bounding box center [352, 264] width 21 height 18
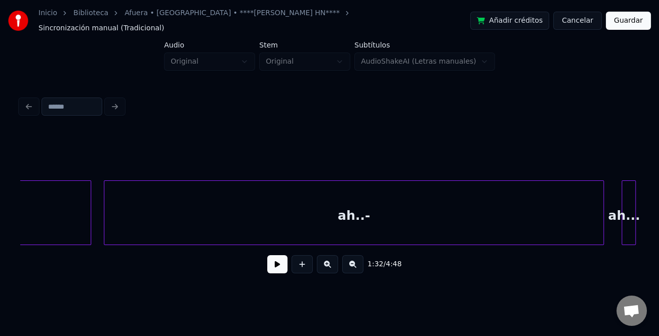
click at [351, 268] on button at bounding box center [352, 264] width 21 height 18
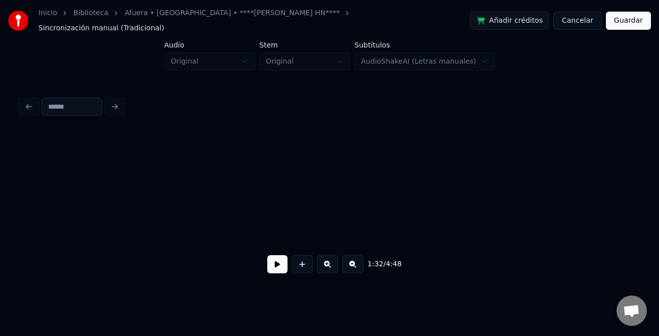
scroll to position [0, 6365]
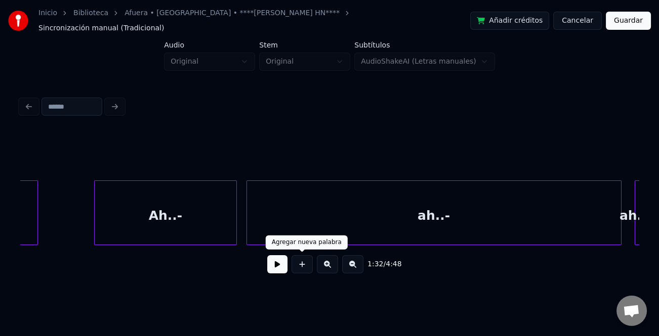
click at [212, 232] on div "Ah..-" at bounding box center [166, 215] width 142 height 69
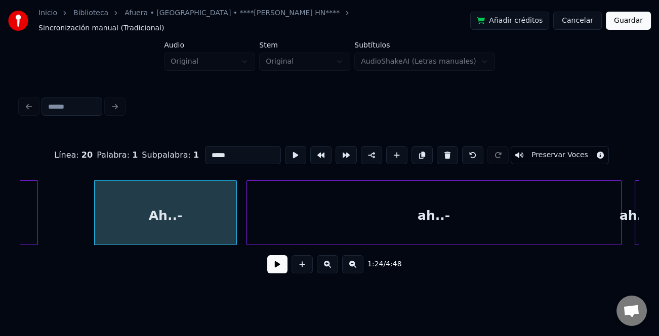
click at [286, 262] on button at bounding box center [277, 264] width 20 height 18
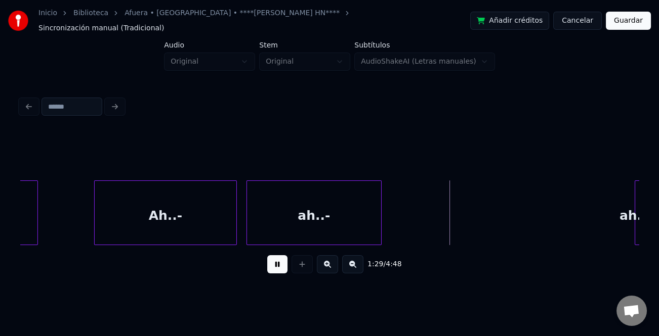
click at [380, 232] on div at bounding box center [379, 213] width 3 height 64
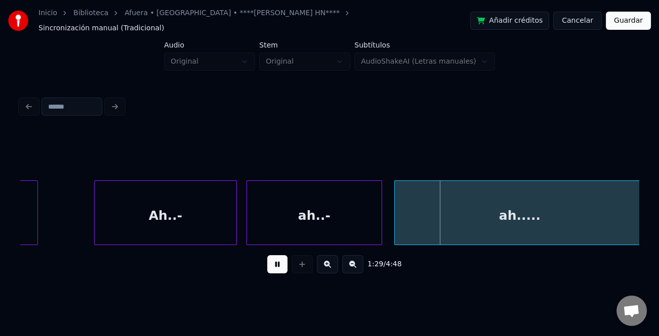
click at [395, 214] on div at bounding box center [396, 213] width 3 height 64
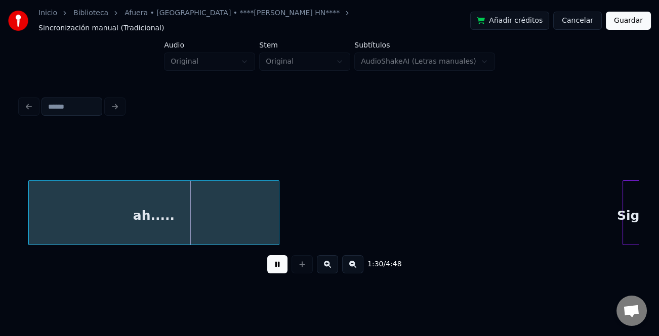
scroll to position [0, 6784]
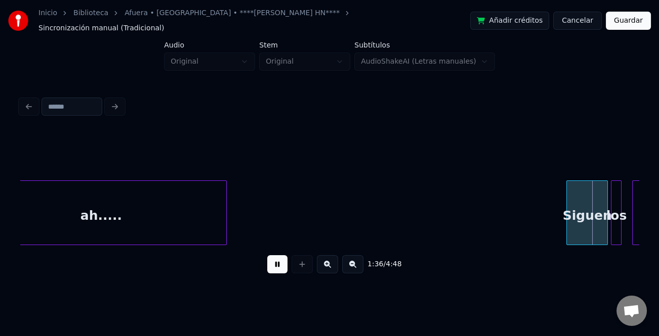
click at [567, 219] on div at bounding box center [568, 213] width 3 height 64
drag, startPoint x: 557, startPoint y: 219, endPoint x: 544, endPoint y: 222, distance: 13.6
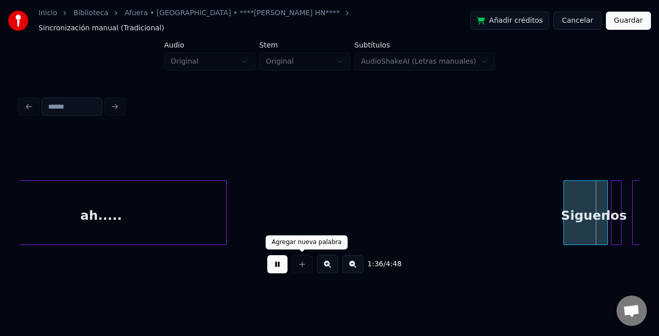
click at [331, 263] on button at bounding box center [327, 264] width 21 height 18
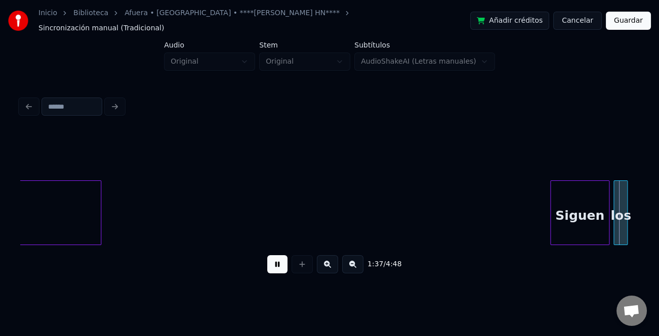
click at [331, 263] on button at bounding box center [327, 264] width 21 height 18
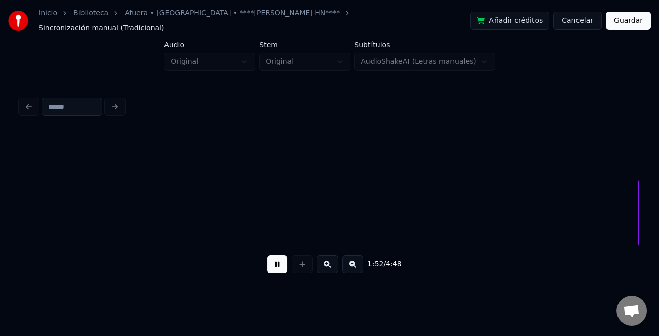
scroll to position [0, 14177]
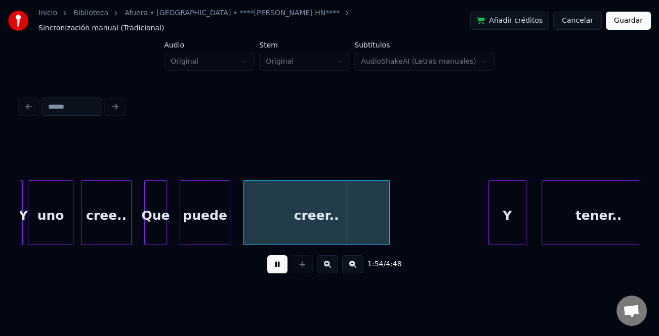
click at [497, 209] on div "Y" at bounding box center [507, 215] width 37 height 69
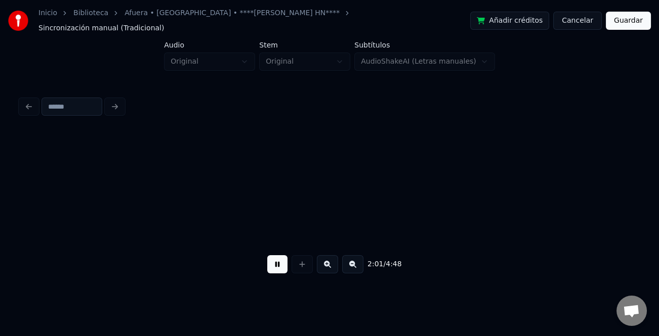
scroll to position [0, 15414]
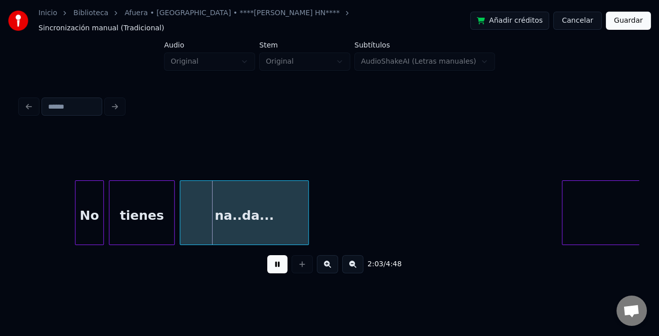
click at [75, 227] on div at bounding box center [76, 213] width 3 height 64
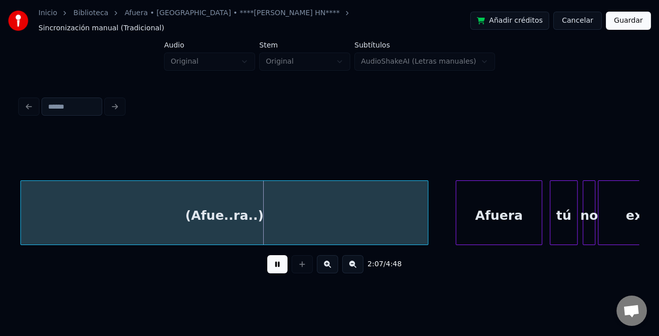
click at [456, 216] on div at bounding box center [457, 213] width 3 height 64
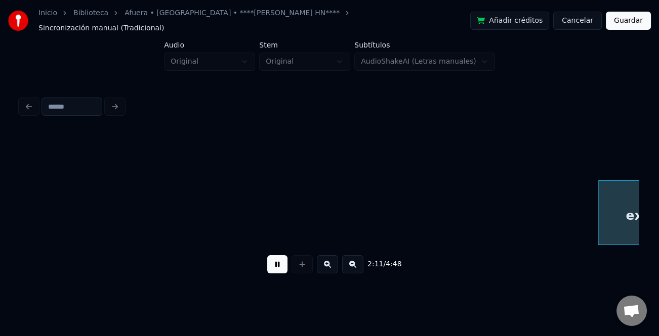
scroll to position [0, 16562]
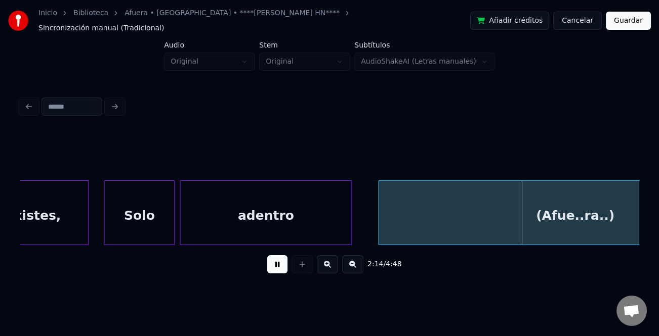
click at [379, 215] on div at bounding box center [379, 213] width 3 height 64
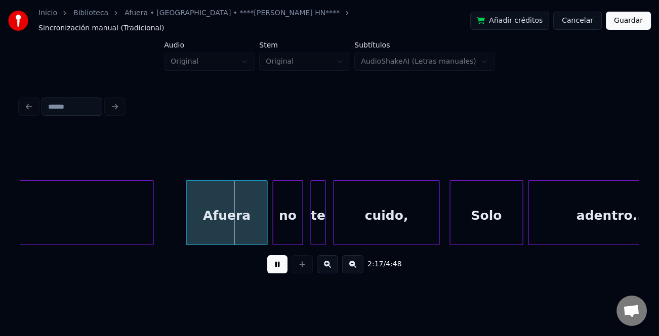
click at [187, 222] on div at bounding box center [187, 213] width 3 height 64
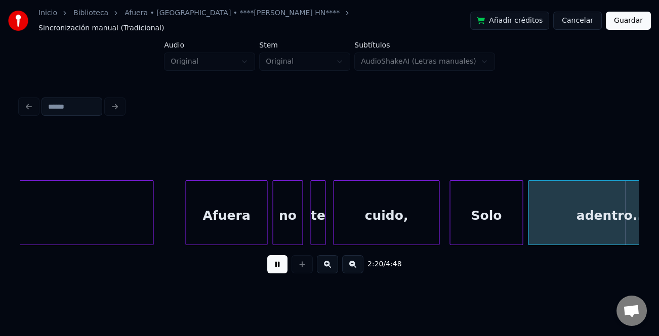
scroll to position [0, 17799]
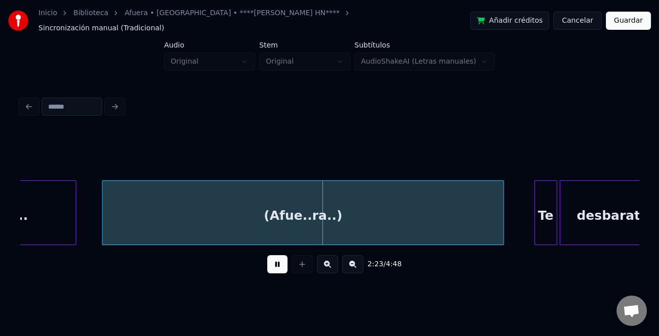
click at [103, 212] on div at bounding box center [104, 213] width 3 height 64
click at [503, 219] on div "(Afue..ra..)" at bounding box center [303, 213] width 402 height 65
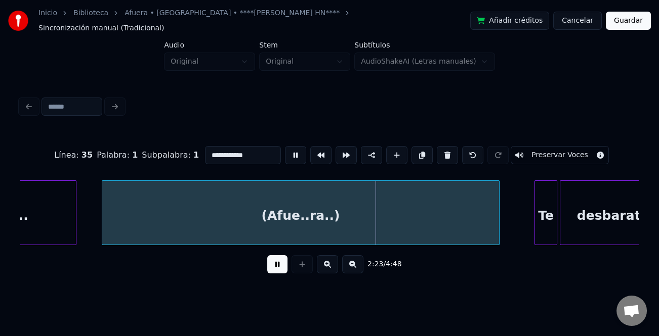
click at [498, 224] on div at bounding box center [497, 213] width 3 height 64
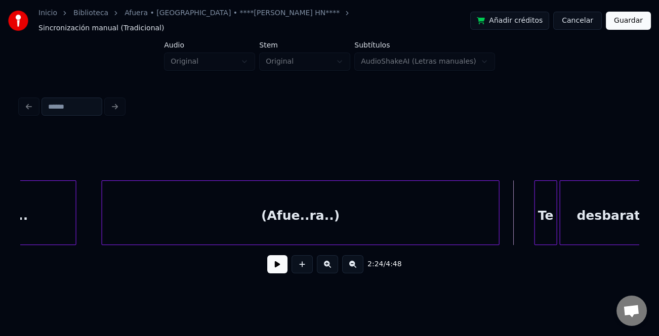
click at [282, 261] on button at bounding box center [277, 264] width 20 height 18
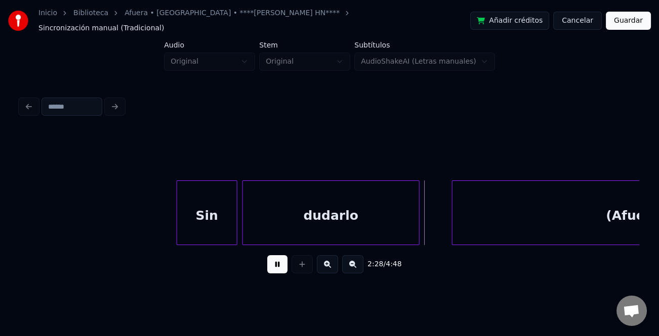
scroll to position [0, 18622]
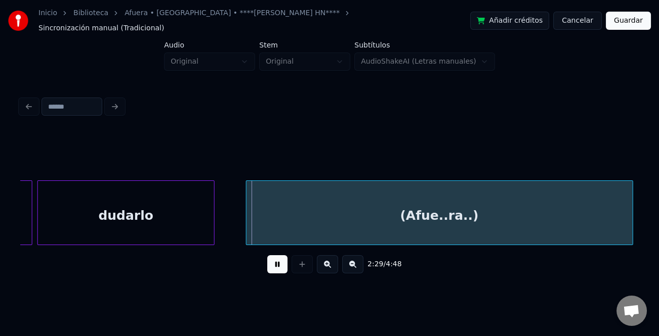
click at [480, 218] on div "(Afue..ra..)" at bounding box center [439, 215] width 386 height 69
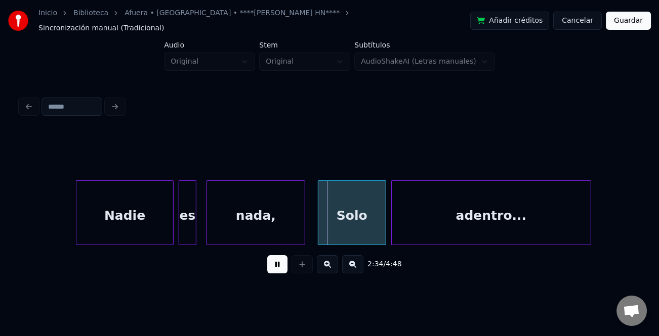
click at [78, 227] on div at bounding box center [77, 213] width 3 height 64
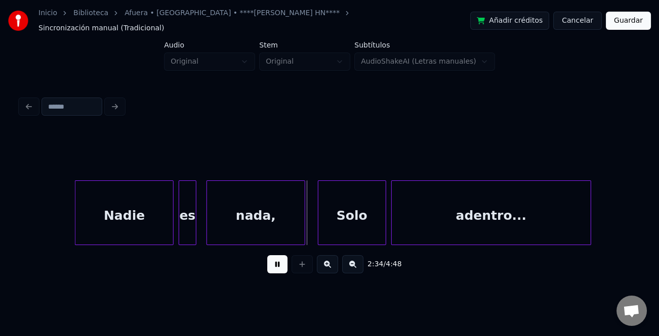
click at [111, 213] on div "Nadie" at bounding box center [124, 215] width 98 height 69
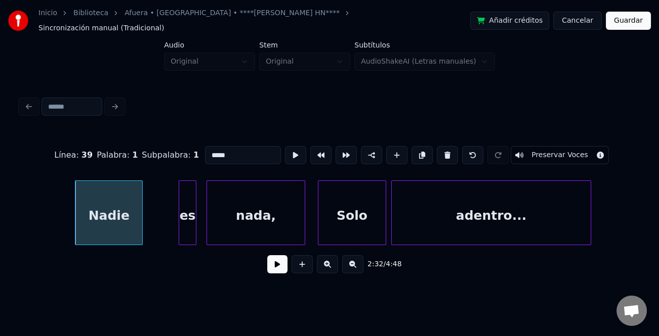
click at [141, 228] on div at bounding box center [140, 213] width 3 height 64
click at [161, 232] on div at bounding box center [160, 213] width 3 height 64
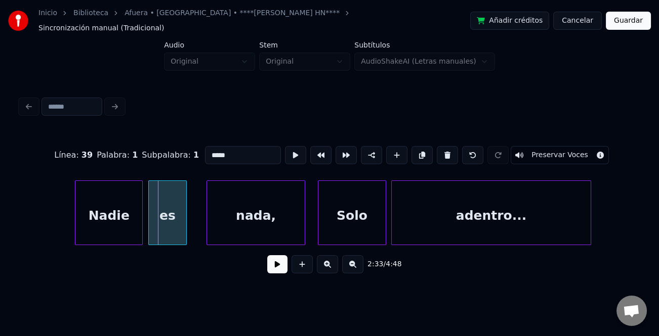
click at [181, 232] on div "es" at bounding box center [167, 215] width 37 height 69
click at [128, 232] on div "Nadie" at bounding box center [108, 215] width 67 height 69
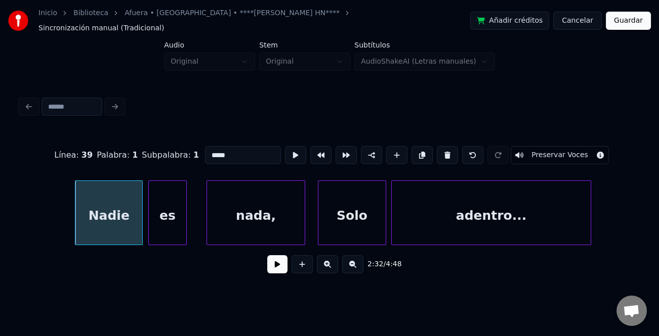
click at [276, 263] on button at bounding box center [277, 264] width 20 height 18
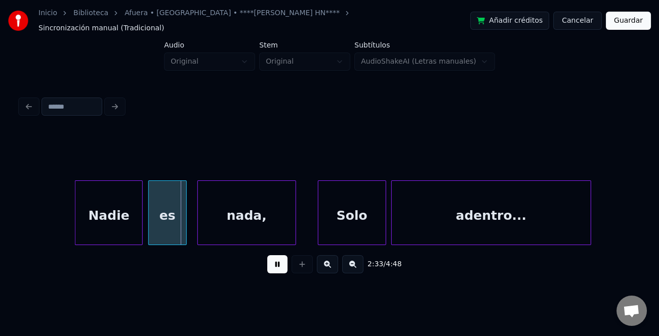
click at [249, 225] on div "nada," at bounding box center [247, 215] width 98 height 69
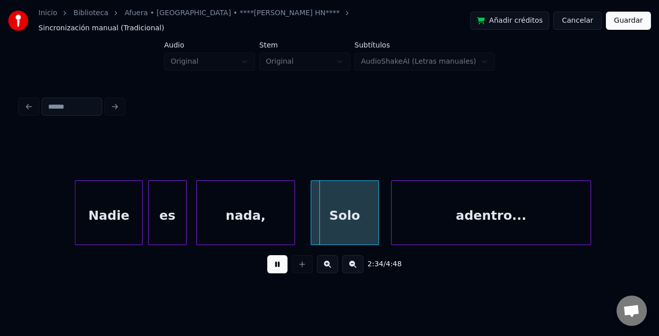
click at [348, 233] on div "Solo" at bounding box center [344, 215] width 67 height 69
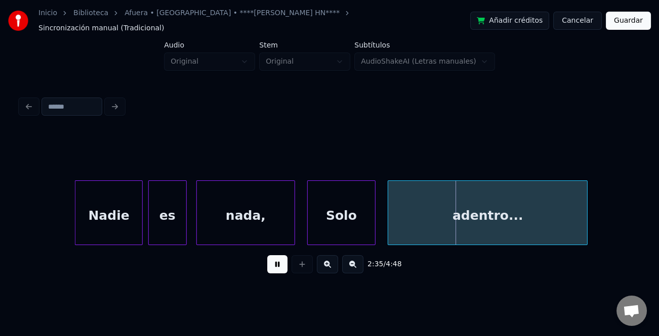
click at [430, 227] on div "adentro..." at bounding box center [487, 215] width 199 height 69
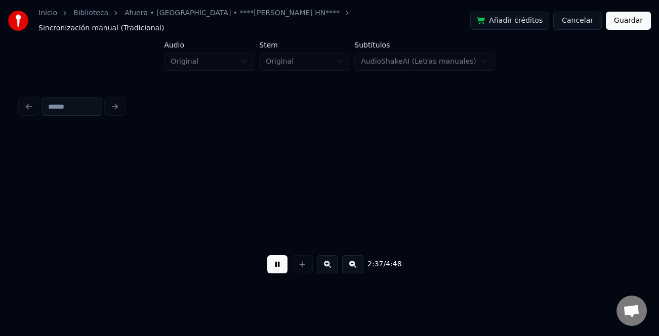
scroll to position [0, 19861]
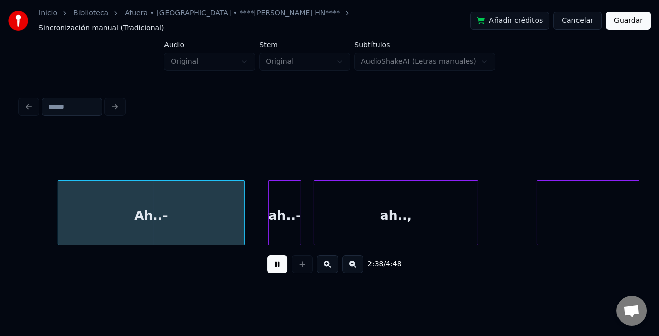
click at [174, 227] on div "Ah..-" at bounding box center [151, 215] width 186 height 69
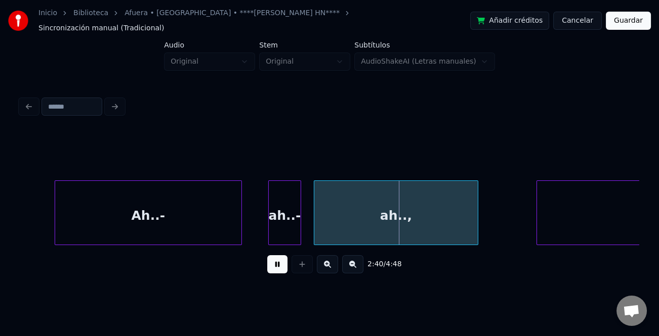
click at [318, 222] on div "ah..," at bounding box center [395, 215] width 163 height 69
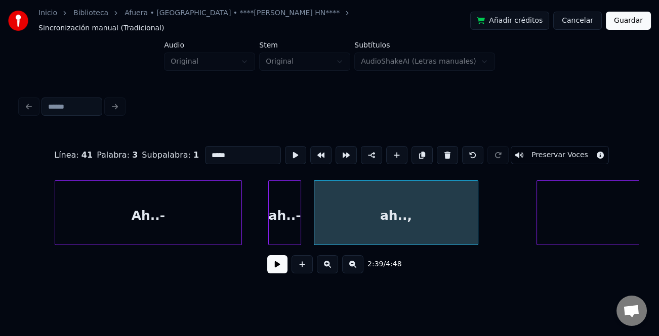
click at [350, 263] on button at bounding box center [352, 264] width 21 height 18
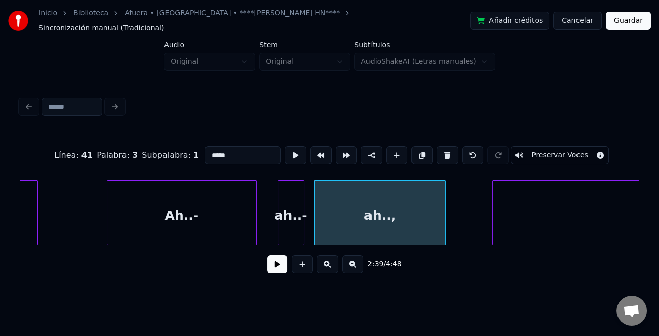
click at [352, 261] on button at bounding box center [352, 264] width 21 height 18
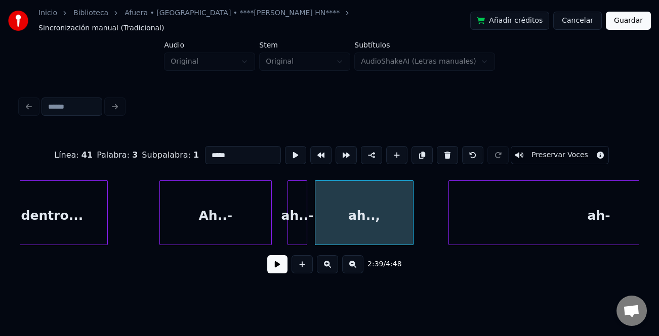
click at [352, 262] on button at bounding box center [352, 264] width 21 height 18
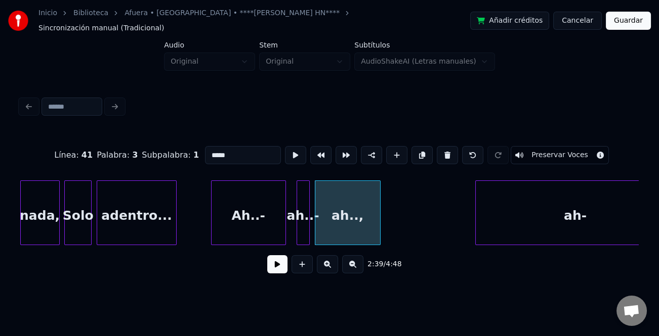
scroll to position [0, 7831]
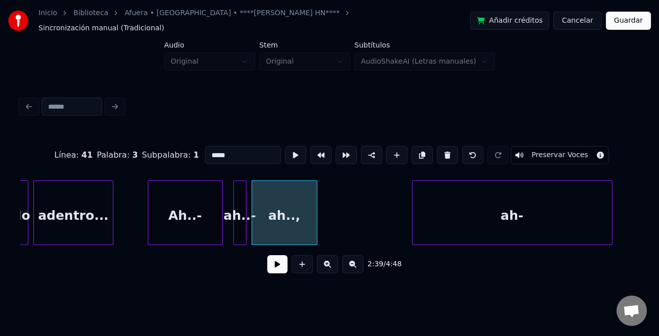
click at [550, 213] on div "ah-" at bounding box center [511, 215] width 199 height 69
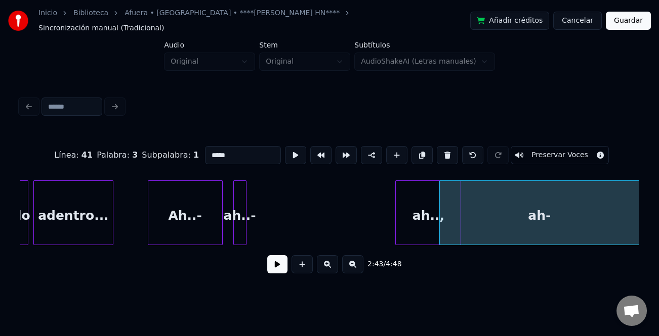
click at [422, 223] on div "ah..," at bounding box center [428, 215] width 65 height 69
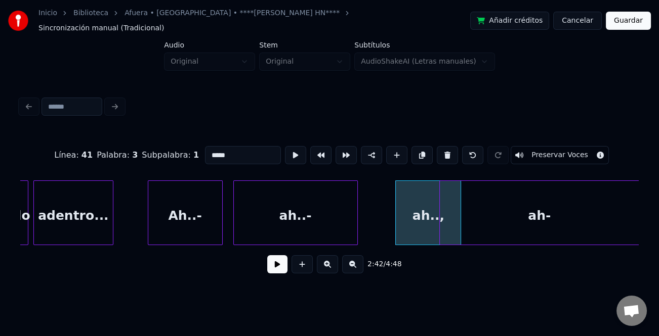
click at [354, 220] on div at bounding box center [355, 213] width 3 height 64
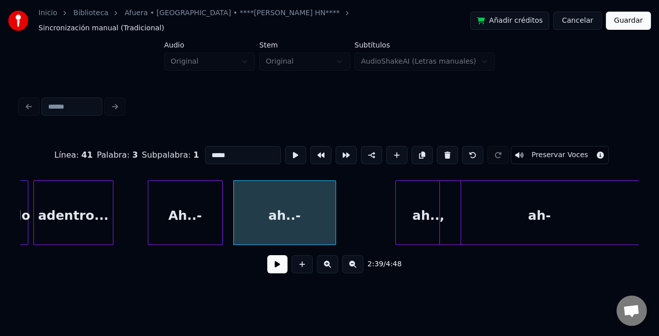
click at [196, 211] on div "Ah..-" at bounding box center [185, 215] width 74 height 69
type input "*****"
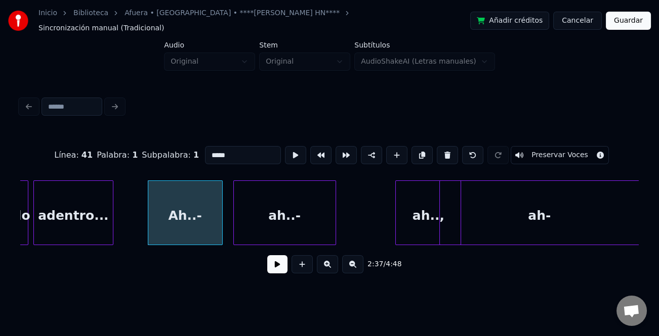
click at [282, 264] on button at bounding box center [277, 264] width 20 height 18
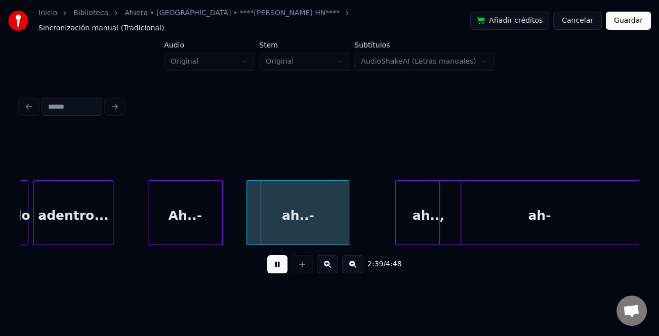
click at [295, 223] on div "ah..-" at bounding box center [298, 215] width 102 height 69
click at [234, 228] on div at bounding box center [233, 213] width 3 height 64
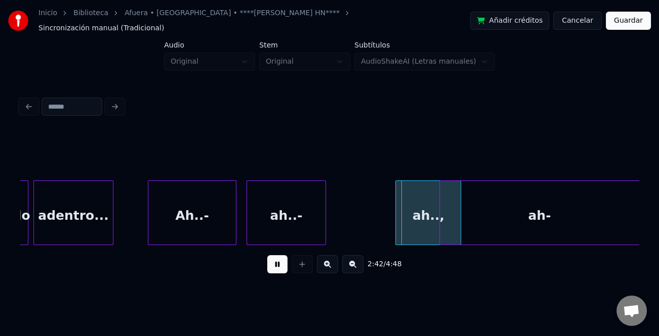
click at [322, 233] on div at bounding box center [323, 213] width 3 height 64
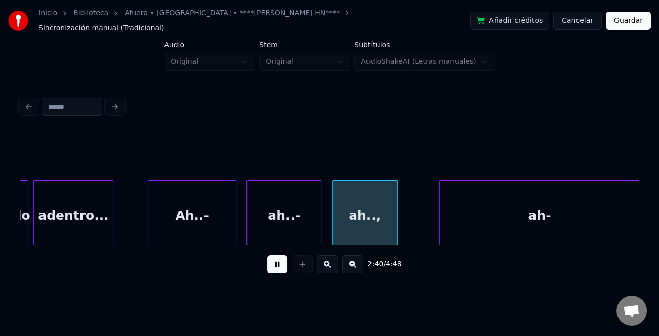
click at [350, 232] on div "ah..," at bounding box center [364, 215] width 65 height 69
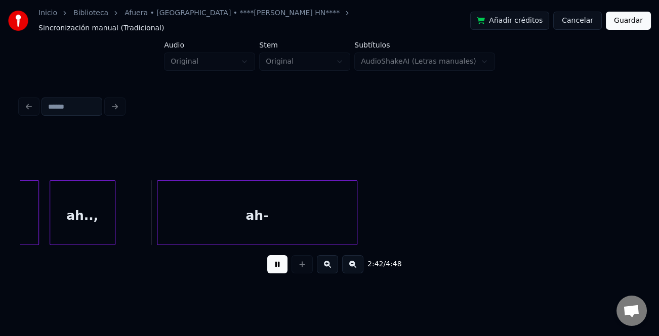
scroll to position [0, 8124]
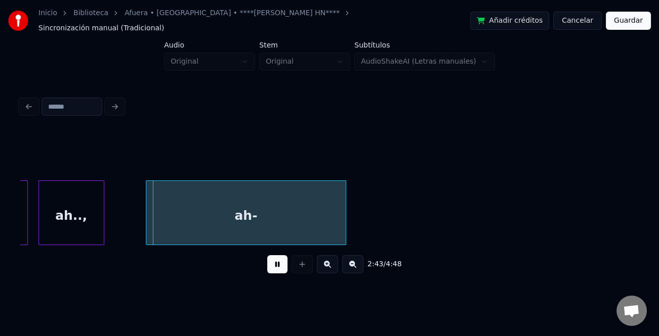
click at [322, 223] on div "ah-" at bounding box center [245, 215] width 199 height 69
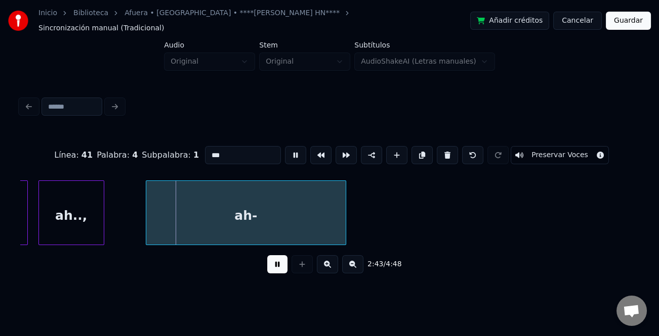
click at [269, 262] on button at bounding box center [277, 264] width 20 height 18
click at [440, 146] on button at bounding box center [447, 155] width 21 height 18
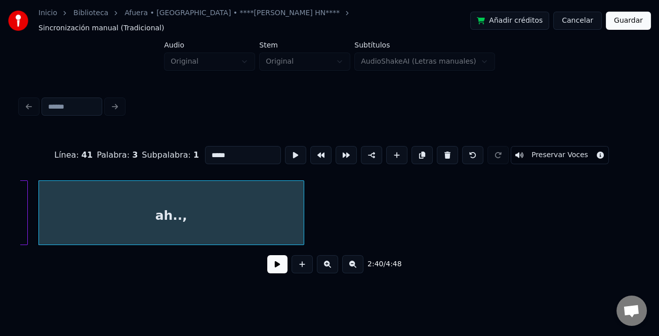
click at [304, 230] on div at bounding box center [301, 213] width 3 height 64
click at [232, 147] on input "*****" at bounding box center [243, 155] width 76 height 18
type input "**********"
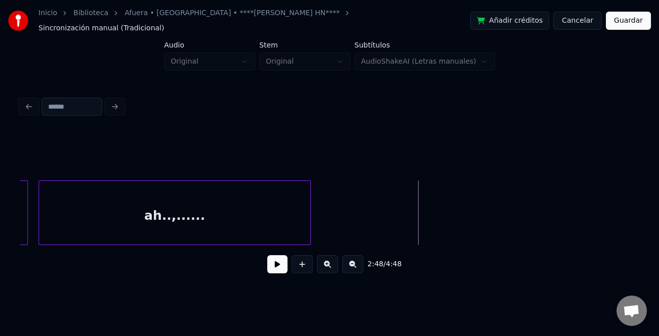
click at [272, 263] on button at bounding box center [277, 264] width 20 height 18
click at [356, 267] on button at bounding box center [352, 264] width 21 height 18
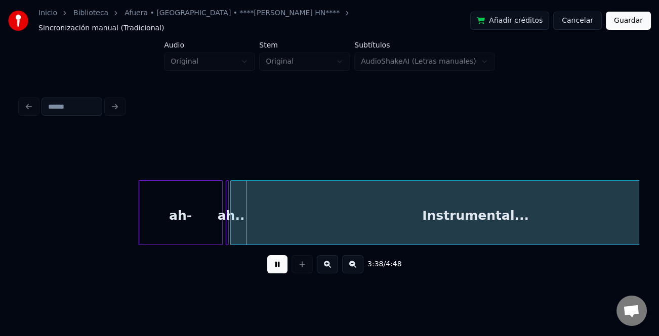
scroll to position [0, 5256]
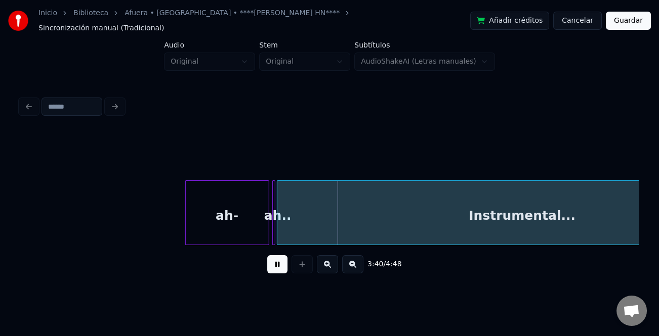
click at [273, 264] on button at bounding box center [277, 264] width 20 height 18
click at [245, 229] on div "ah-" at bounding box center [227, 215] width 83 height 69
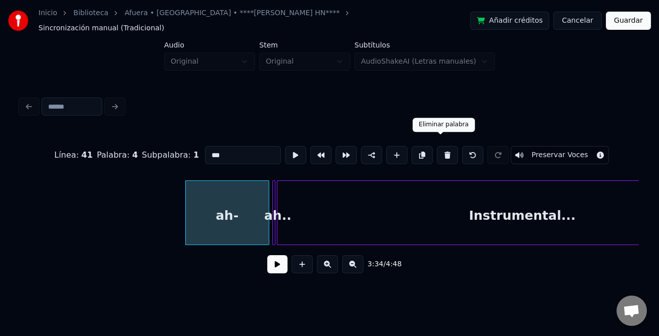
drag, startPoint x: 439, startPoint y: 150, endPoint x: 427, endPoint y: 150, distance: 11.6
click at [439, 150] on button at bounding box center [447, 155] width 21 height 18
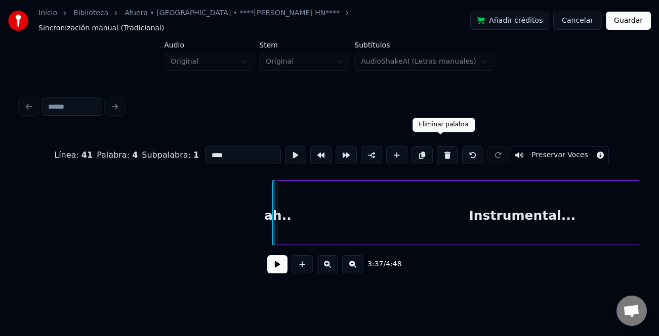
click at [437, 149] on button at bounding box center [447, 155] width 21 height 18
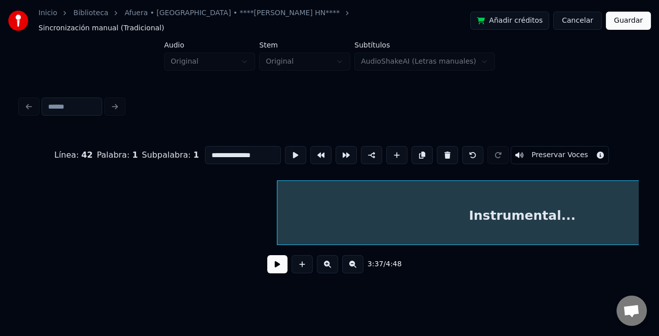
click at [352, 263] on button at bounding box center [352, 264] width 21 height 18
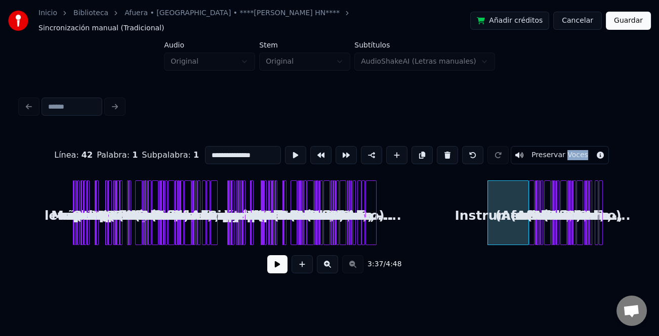
click at [352, 263] on div "3:37 / 4:48" at bounding box center [329, 264] width 602 height 22
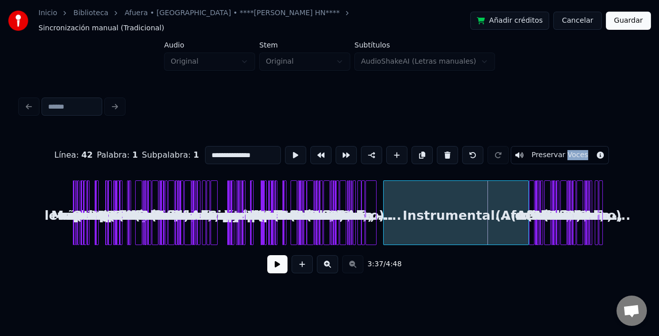
click at [384, 234] on div at bounding box center [384, 213] width 3 height 64
click at [531, 227] on div at bounding box center [532, 213] width 3 height 64
type input "**********"
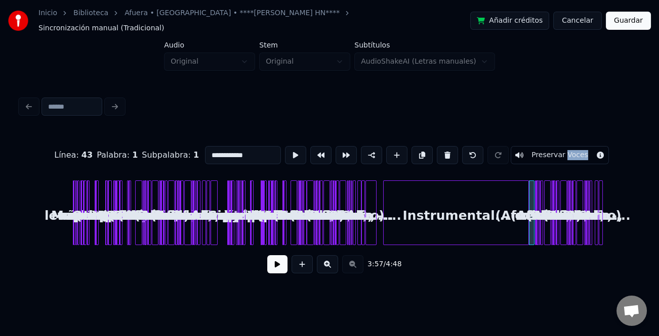
click at [326, 263] on button at bounding box center [327, 264] width 21 height 18
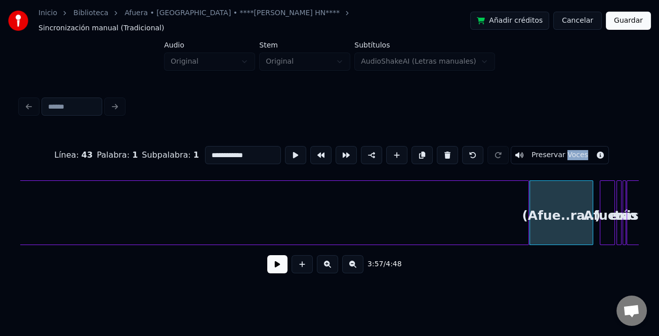
click at [326, 263] on button at bounding box center [327, 264] width 21 height 18
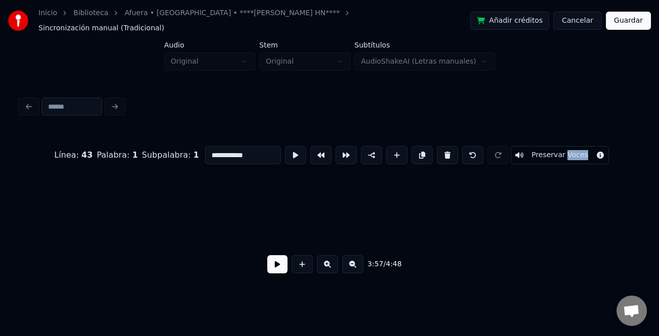
click at [326, 262] on button at bounding box center [327, 264] width 21 height 18
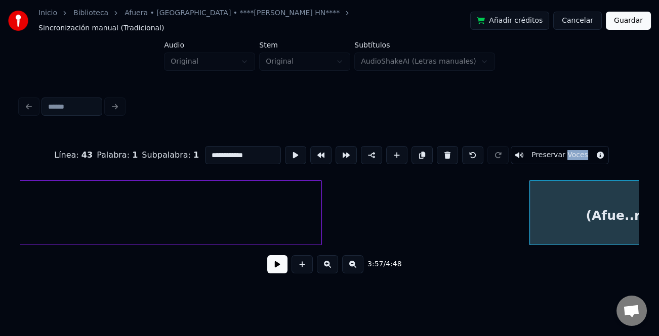
click at [319, 220] on div at bounding box center [319, 213] width 3 height 64
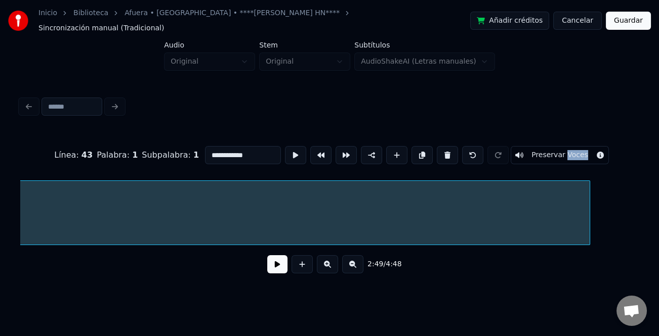
scroll to position [0, 17653]
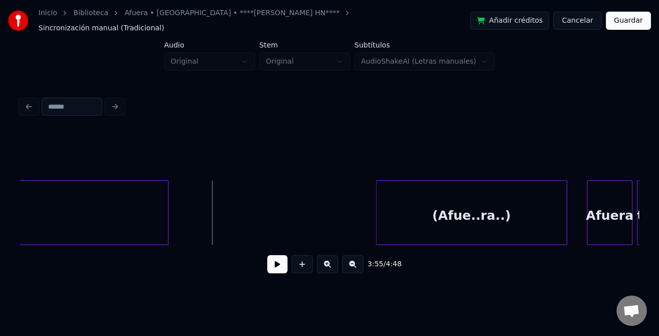
drag, startPoint x: 266, startPoint y: 253, endPoint x: 278, endPoint y: 260, distance: 13.8
click at [269, 254] on div "3:55 / 4:48" at bounding box center [329, 264] width 602 height 22
click at [280, 263] on button at bounding box center [277, 264] width 20 height 18
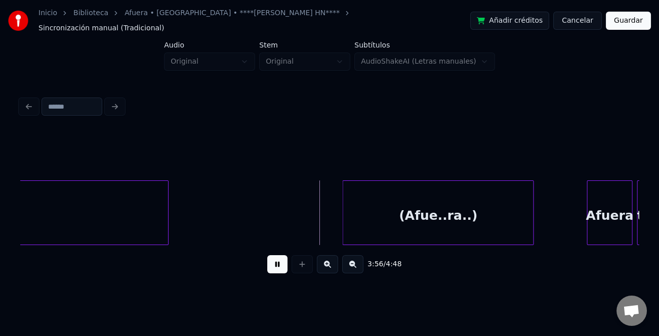
click at [392, 228] on div "(Afue..ra..)" at bounding box center [438, 215] width 190 height 69
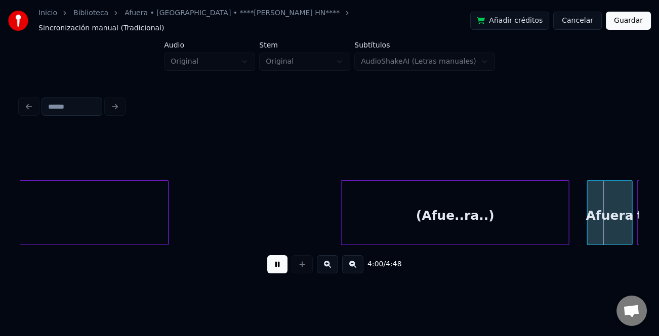
click at [567, 227] on div at bounding box center [567, 213] width 3 height 64
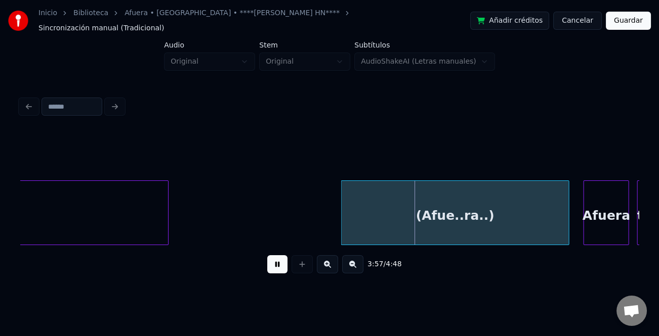
click at [596, 226] on div "Afuera" at bounding box center [606, 215] width 45 height 69
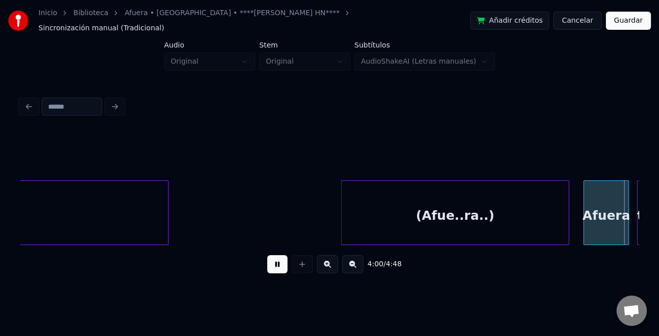
click at [329, 260] on button at bounding box center [327, 264] width 21 height 18
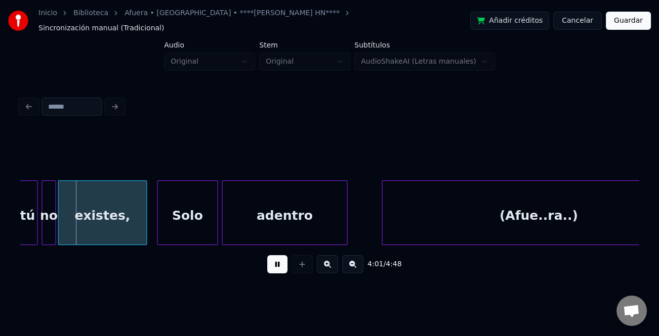
click at [329, 261] on button at bounding box center [327, 264] width 21 height 18
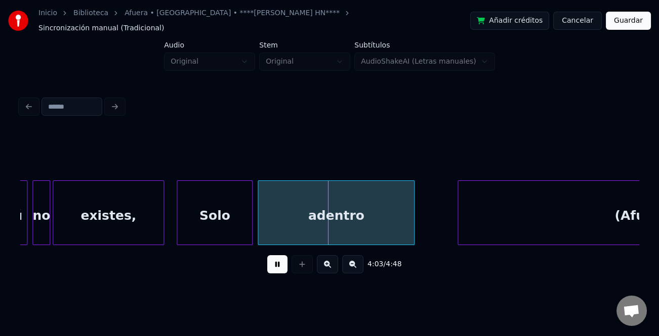
scroll to position [0, 30675]
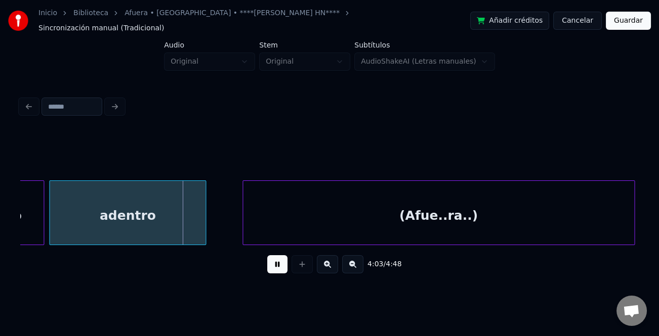
click at [491, 234] on div "(Afue..ra..)" at bounding box center [438, 215] width 391 height 69
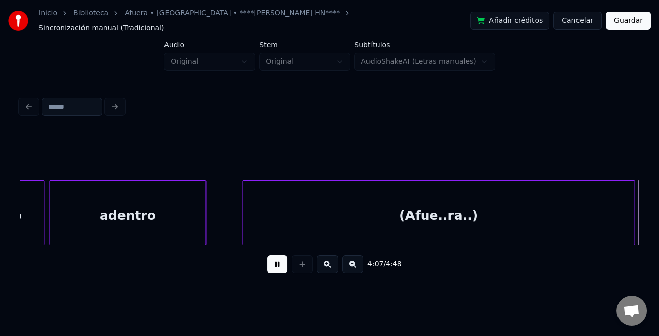
scroll to position [0, 31293]
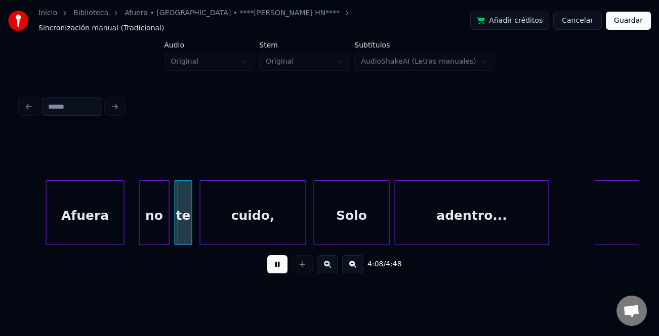
click at [86, 213] on div "Afuera" at bounding box center [85, 215] width 77 height 69
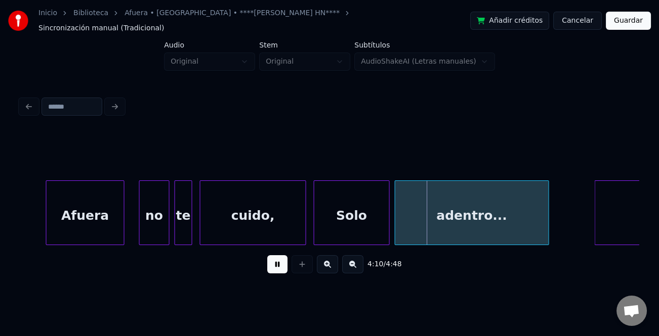
click at [525, 226] on div "adentro..." at bounding box center [471, 215] width 153 height 69
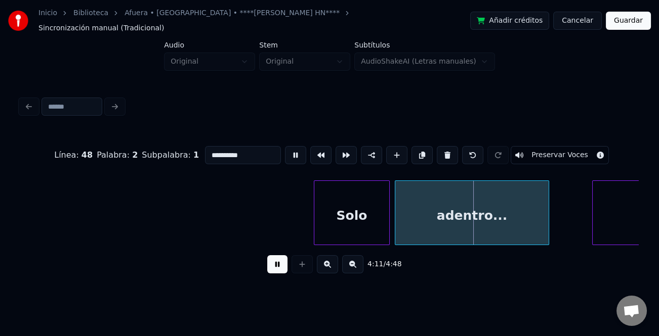
scroll to position [0, 31637]
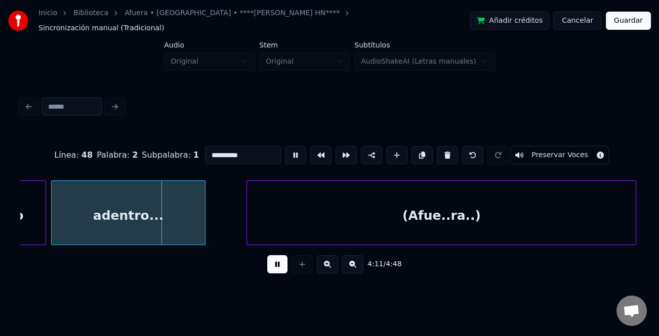
click at [623, 229] on div "(Afue..ra..)" at bounding box center [441, 215] width 389 height 69
click at [281, 260] on button at bounding box center [277, 264] width 20 height 18
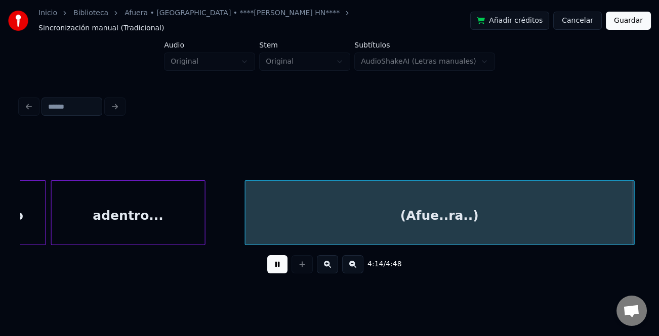
scroll to position [0, 32255]
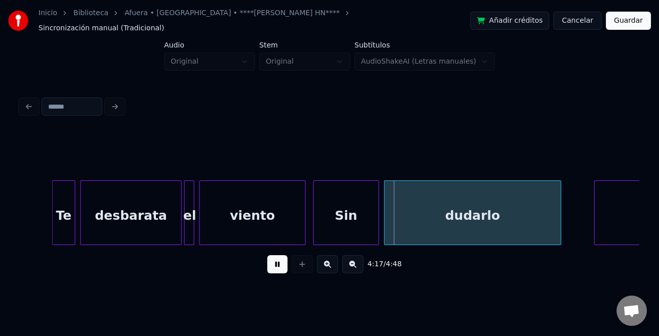
click at [53, 220] on div at bounding box center [54, 213] width 3 height 64
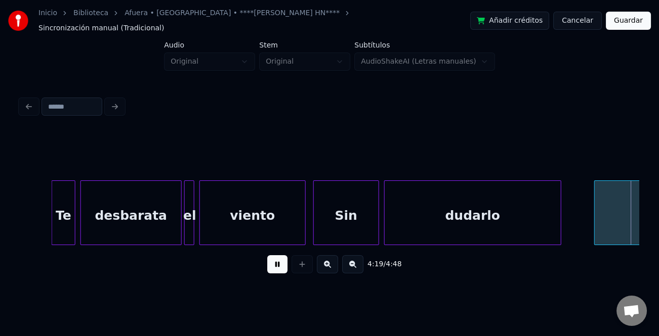
scroll to position [0, 32874]
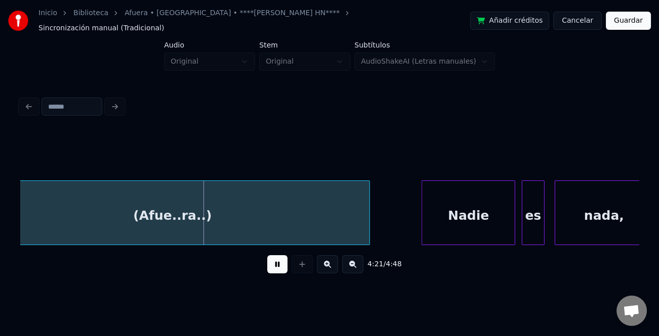
click at [435, 217] on div "Nadie" at bounding box center [468, 215] width 93 height 69
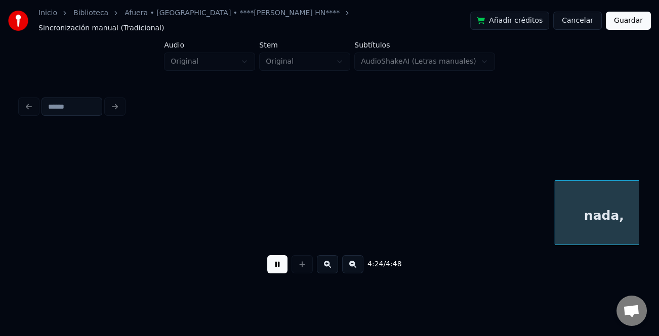
scroll to position [0, 33492]
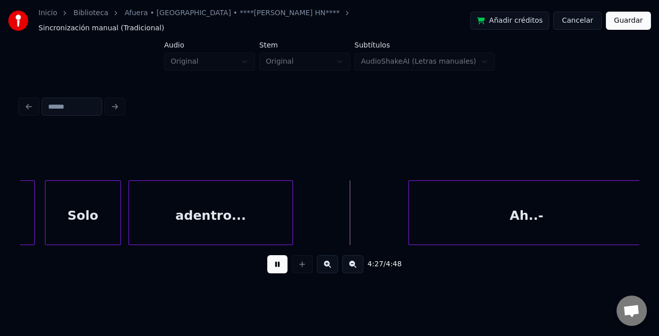
click at [410, 217] on div at bounding box center [410, 213] width 3 height 64
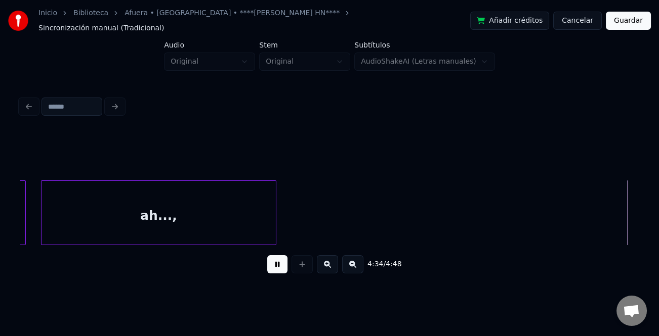
scroll to position [0, 34730]
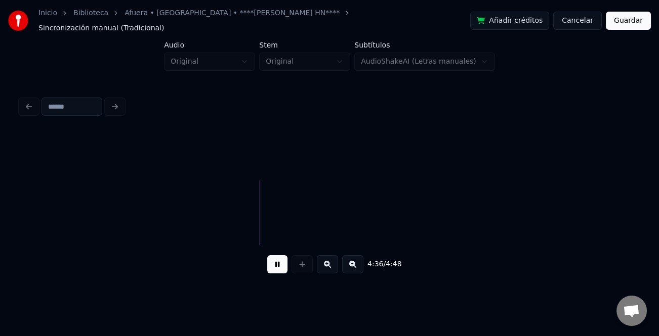
click at [627, 16] on button "Guardar" at bounding box center [628, 21] width 45 height 18
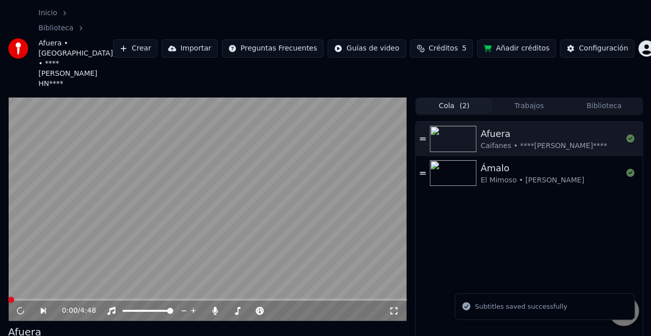
click at [632, 33] on html "Inicio Biblioteca Afuera • [GEOGRAPHIC_DATA] • ****[PERSON_NAME] HN**** Crear I…" at bounding box center [325, 168] width 651 height 336
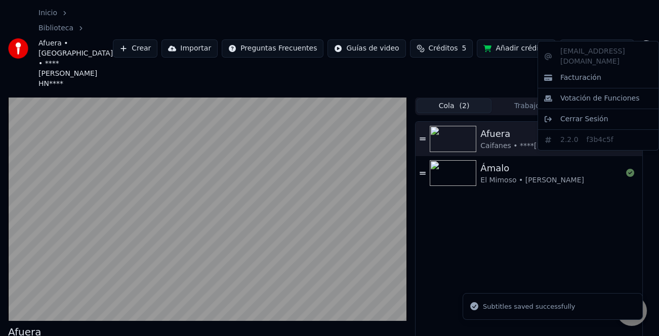
click at [604, 31] on html "Inicio Biblioteca [PERSON_NAME][GEOGRAPHIC_DATA] • ****[PERSON_NAME] HN**** Cre…" at bounding box center [329, 168] width 659 height 336
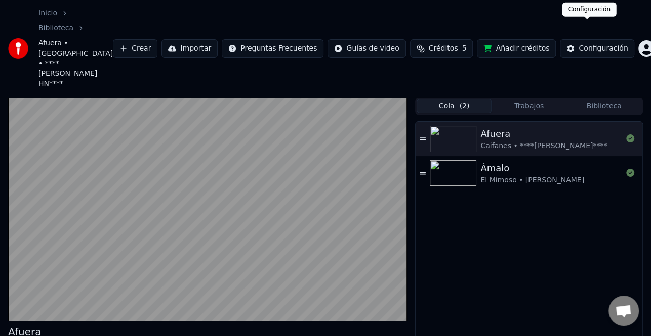
click at [584, 44] on div "Configuración" at bounding box center [602, 49] width 49 height 10
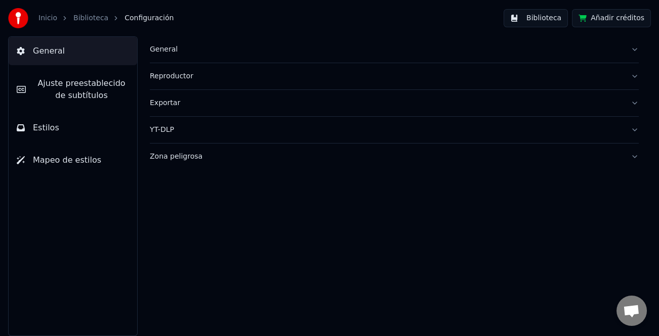
click at [76, 92] on span "Ajuste preestablecido de subtítulos" at bounding box center [81, 89] width 95 height 24
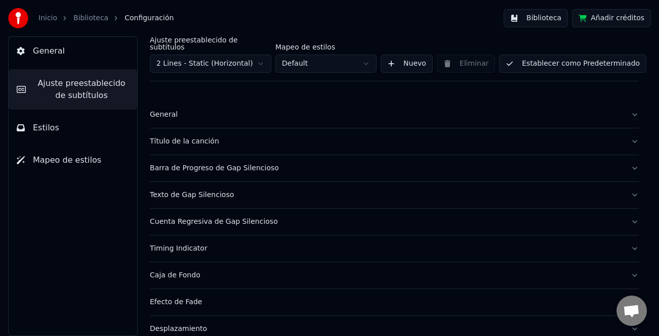
click at [61, 121] on button "Estilos" at bounding box center [73, 128] width 128 height 28
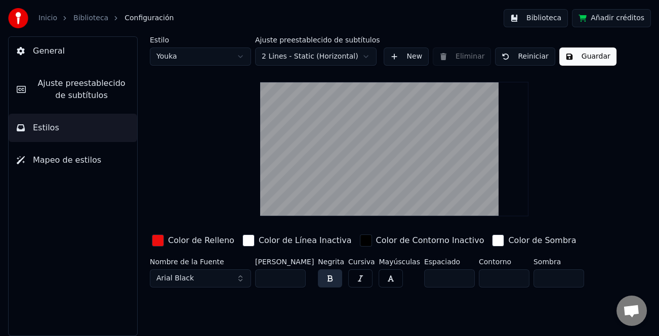
click at [299, 282] on input "***" at bounding box center [280, 279] width 51 height 18
click at [295, 280] on input "***" at bounding box center [280, 279] width 51 height 18
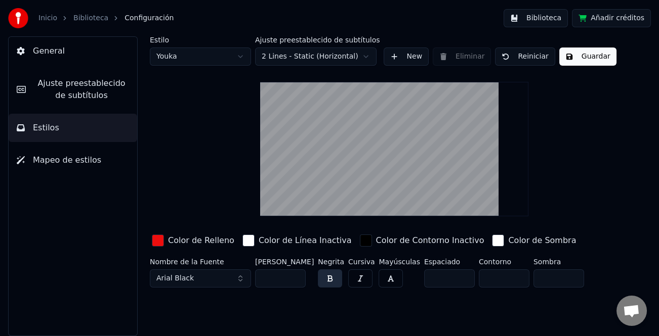
type input "***"
click at [295, 280] on input "***" at bounding box center [280, 279] width 51 height 18
click at [576, 56] on button "Guardar" at bounding box center [587, 57] width 57 height 18
click at [552, 21] on button "Biblioteca" at bounding box center [535, 18] width 64 height 18
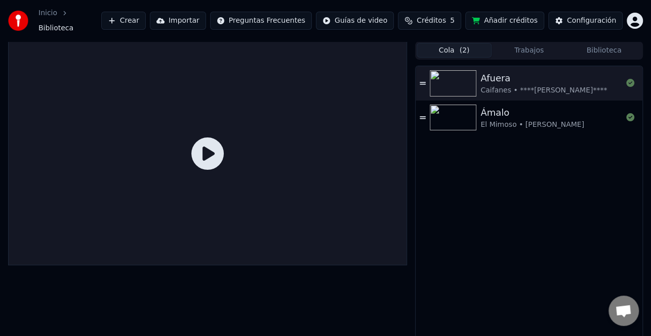
click at [465, 46] on span "( 2 )" at bounding box center [464, 51] width 10 height 10
click at [525, 79] on div "Afuera" at bounding box center [543, 78] width 126 height 14
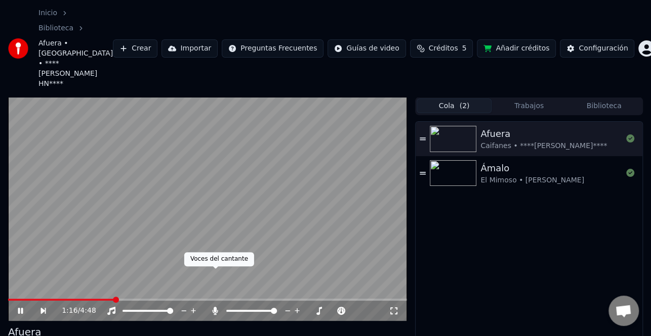
click at [211, 307] on icon at bounding box center [215, 311] width 10 height 8
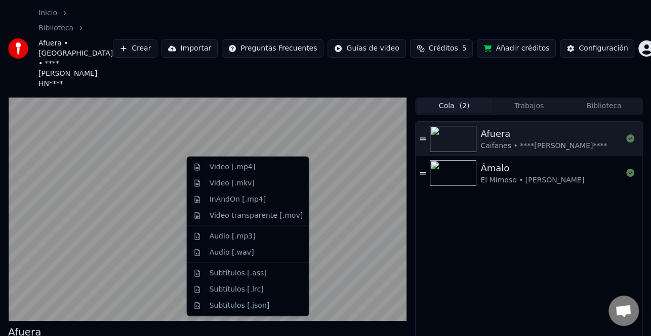
click at [252, 163] on div "Video [.mp4]" at bounding box center [255, 167] width 93 height 10
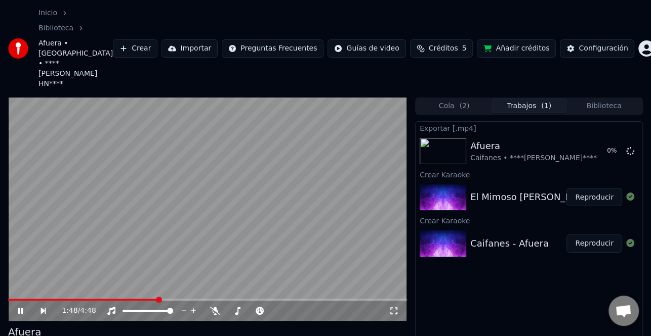
click at [24, 307] on icon at bounding box center [27, 311] width 23 height 8
click at [598, 188] on button "Reproducir" at bounding box center [594, 197] width 56 height 18
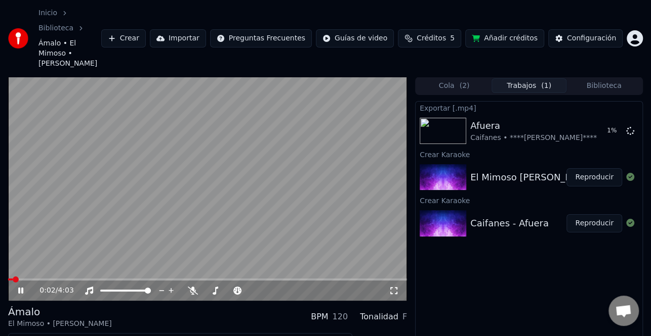
click at [22, 287] on icon at bounding box center [27, 291] width 23 height 8
click at [22, 287] on icon at bounding box center [21, 290] width 6 height 7
click at [34, 253] on video at bounding box center [207, 189] width 399 height 224
click at [33, 253] on video at bounding box center [207, 189] width 399 height 224
click at [30, 253] on video at bounding box center [207, 189] width 399 height 224
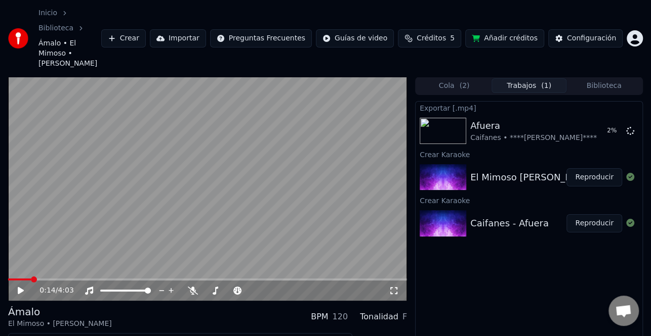
click at [31, 279] on span at bounding box center [207, 280] width 399 height 2
click at [22, 287] on icon at bounding box center [27, 291] width 23 height 8
click at [28, 279] on span at bounding box center [18, 280] width 20 height 2
click at [24, 279] on span at bounding box center [18, 280] width 20 height 2
click at [21, 252] on video at bounding box center [207, 189] width 399 height 224
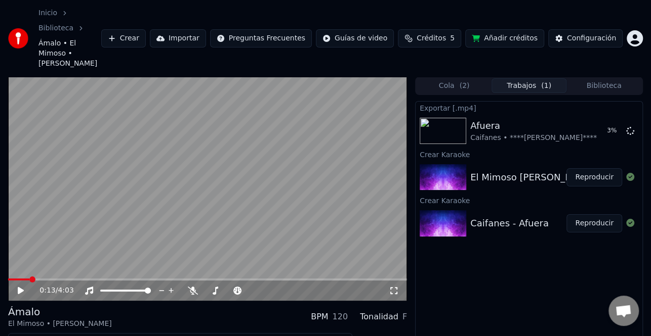
click at [22, 279] on span at bounding box center [18, 280] width 21 height 2
click at [19, 287] on icon at bounding box center [21, 290] width 6 height 7
click at [19, 288] on icon at bounding box center [20, 291] width 5 height 6
click at [601, 33] on div "Configuración" at bounding box center [591, 38] width 49 height 10
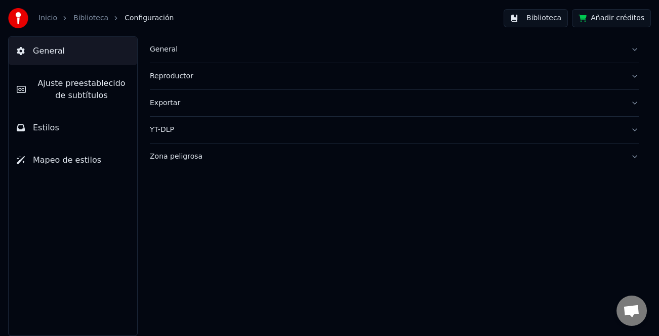
click at [82, 89] on span "Ajuste preestablecido de subtítulos" at bounding box center [81, 89] width 95 height 24
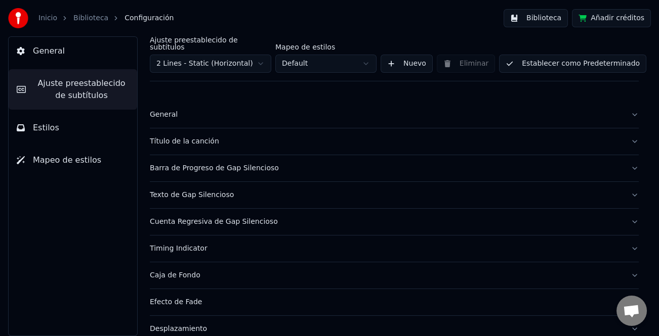
click at [202, 139] on div "Título de la canción" at bounding box center [386, 142] width 472 height 10
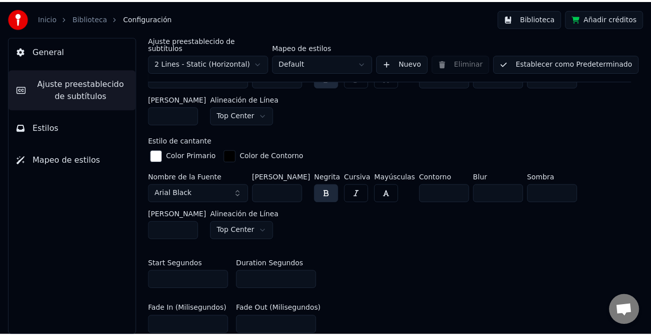
scroll to position [354, 0]
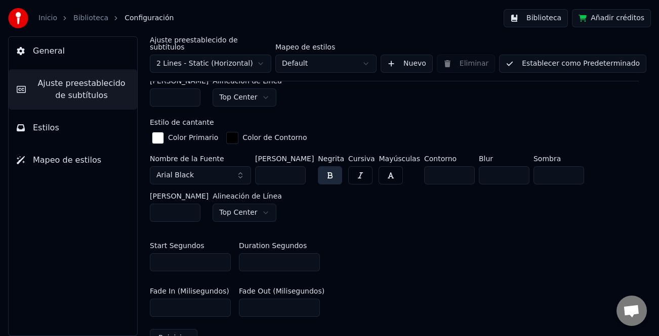
click at [309, 254] on input "*" at bounding box center [279, 262] width 81 height 18
type input "*"
click at [309, 254] on input "*" at bounding box center [279, 262] width 81 height 18
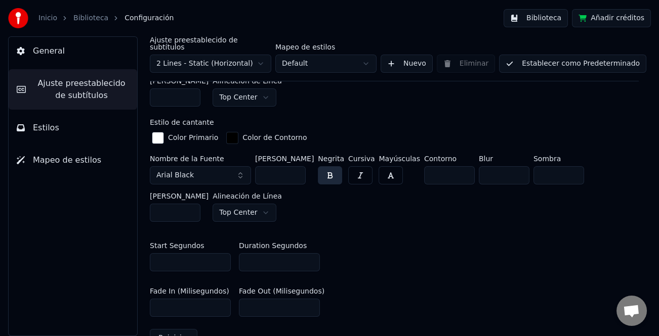
click at [578, 56] on button "Establecer como Predeterminado" at bounding box center [572, 64] width 147 height 18
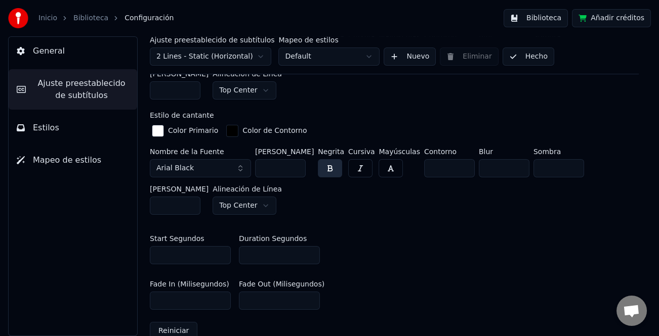
click at [524, 57] on button "Hecho" at bounding box center [528, 57] width 52 height 18
click at [552, 14] on button "Biblioteca" at bounding box center [535, 18] width 64 height 18
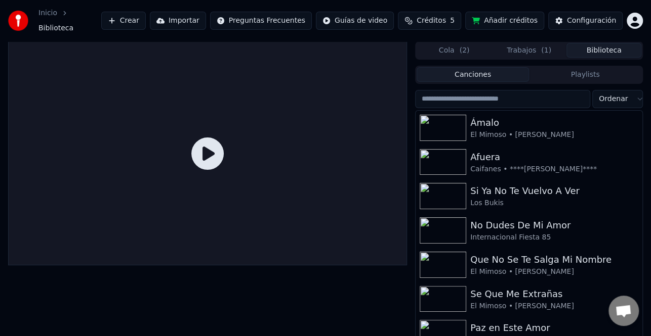
click at [466, 47] on span "( 2 )" at bounding box center [464, 51] width 10 height 10
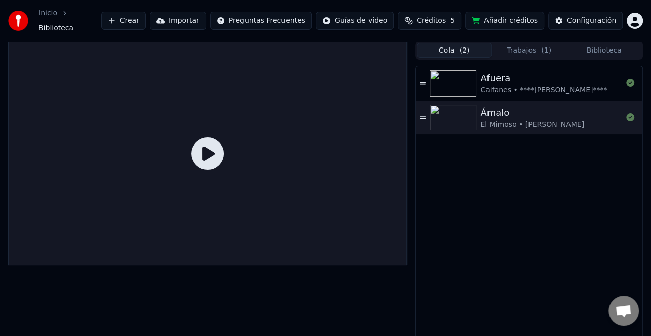
click at [527, 47] on button "Trabajos ( 1 )" at bounding box center [528, 50] width 75 height 15
